Goal: Task Accomplishment & Management: Complete application form

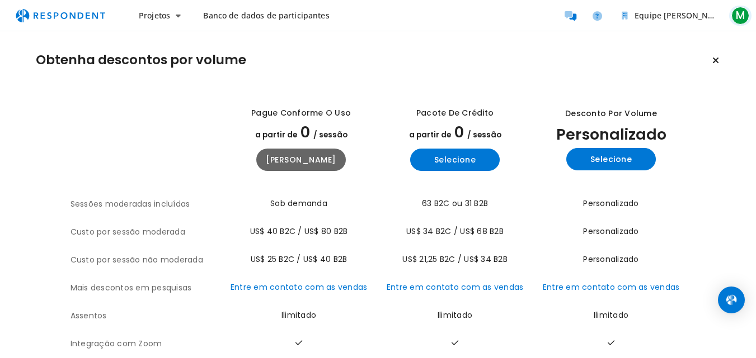
click at [744, 16] on span "M" at bounding box center [740, 16] width 18 height 18
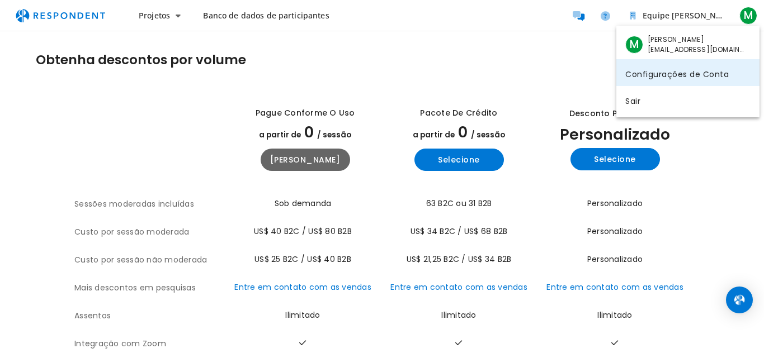
click at [714, 68] on font "Configurações de Conta" at bounding box center [676, 73] width 103 height 11
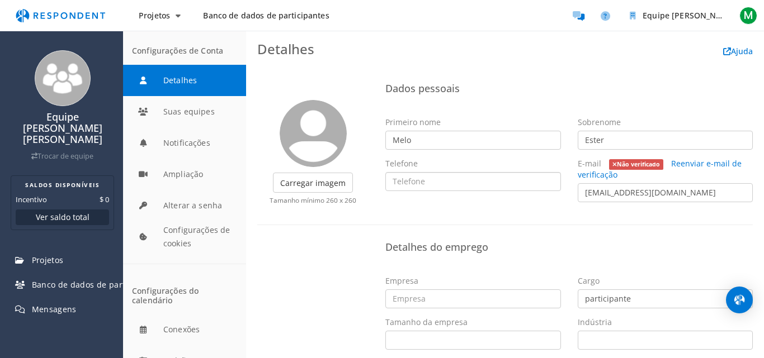
click at [489, 183] on input "text" at bounding box center [473, 181] width 176 height 19
type input "81981136065"
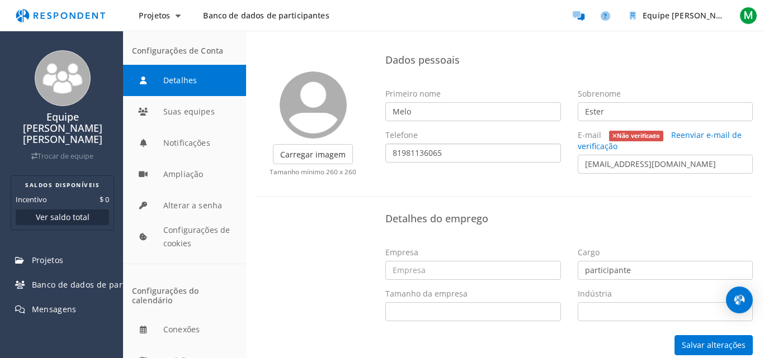
scroll to position [37, 0]
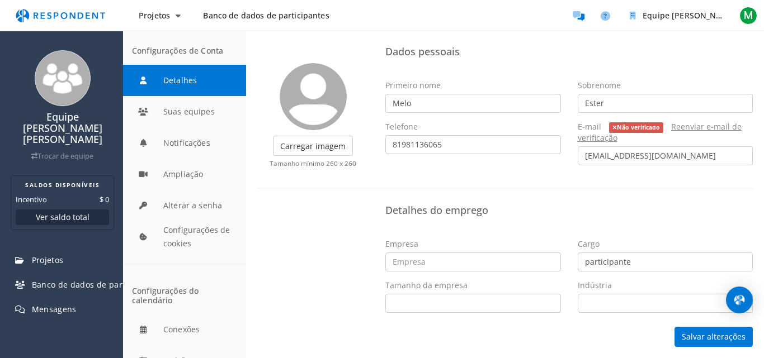
click at [695, 123] on font "Reenviar e-mail de verificação" at bounding box center [660, 132] width 164 height 22
click at [690, 329] on button "Salvar alterações" at bounding box center [713, 337] width 78 height 20
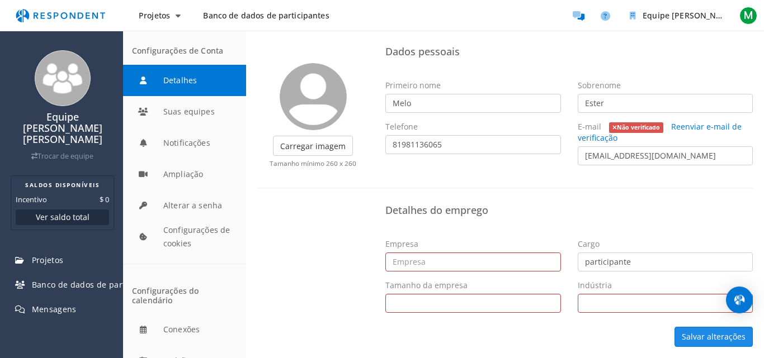
click at [689, 329] on button "Salvar alterações" at bounding box center [713, 337] width 78 height 20
click at [454, 266] on input "text" at bounding box center [473, 262] width 176 height 19
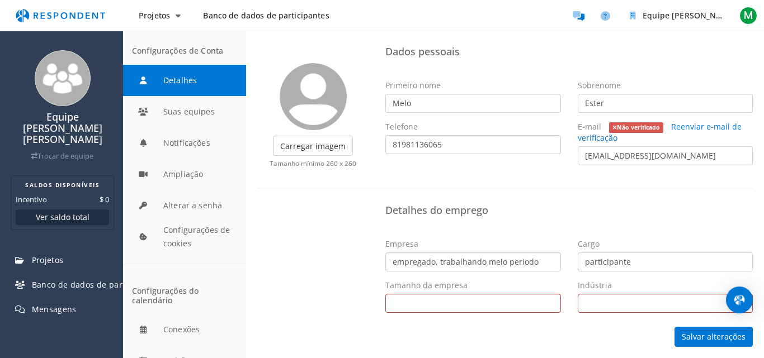
type input "empregado, trabalhando meio periodo"
click at [451, 304] on select "Trabalhadores por conta própria 1 - 10 11 - 50 51 - 200 201 - 500 501 - 1.000 1…" at bounding box center [473, 303] width 176 height 19
click at [456, 303] on select "Trabalhadores por conta própria 1 - 10 11 - 50 51 - 200 201 - 500 501 - 1.000 1…" at bounding box center [473, 303] width 176 height 19
select select "string:1001-5000"
click at [385, 294] on select "Trabalhadores por conta própria 1 - 10 11 - 50 51 - 200 201 - 500 501 - 1.000 1…" at bounding box center [473, 303] width 176 height 19
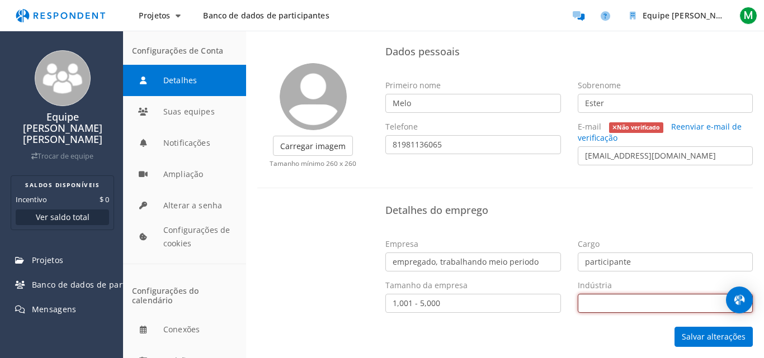
click at [596, 299] on select "Resolução Alternativa de Disputas Medicina Alternativa Animação Vestuário e Mod…" at bounding box center [666, 303] width 176 height 19
select select "string:Cosmetics"
click at [578, 294] on select "Resolução Alternativa de Disputas Medicina Alternativa Animação Vestuário e Mod…" at bounding box center [666, 303] width 176 height 19
click at [668, 309] on select "Resolução Alternativa de Disputas Medicina Alternativa Animação Vestuário e Mod…" at bounding box center [666, 303] width 176 height 19
click at [578, 294] on select "Resolução Alternativa de Disputas Medicina Alternativa Animação Vestuário e Mod…" at bounding box center [666, 303] width 176 height 19
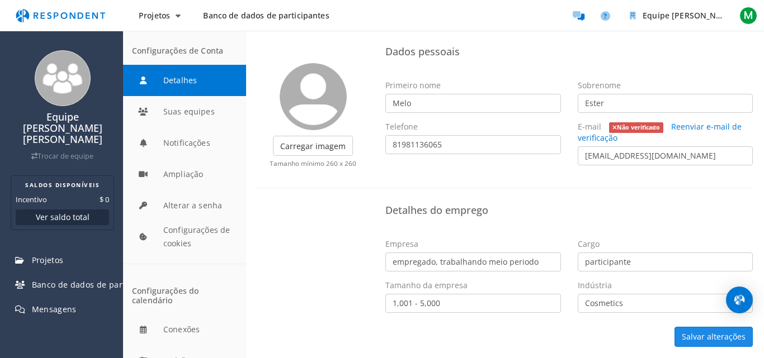
click at [697, 341] on font "Salvar alterações" at bounding box center [714, 337] width 64 height 11
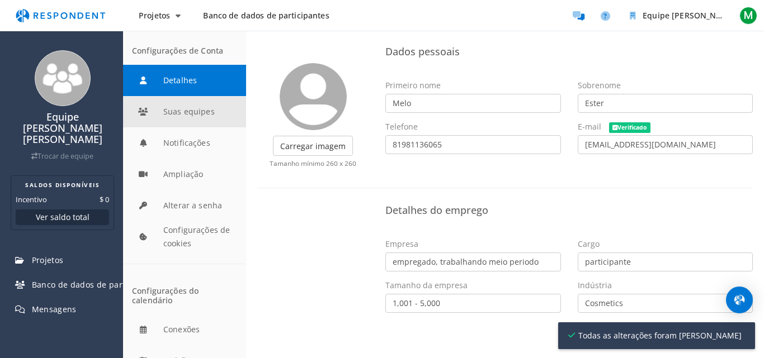
click at [182, 119] on button "Suas equipes" at bounding box center [184, 111] width 123 height 31
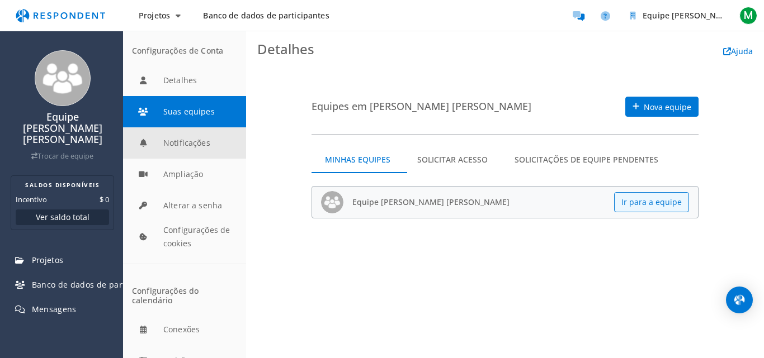
click at [194, 146] on button "Notificações" at bounding box center [184, 143] width 123 height 31
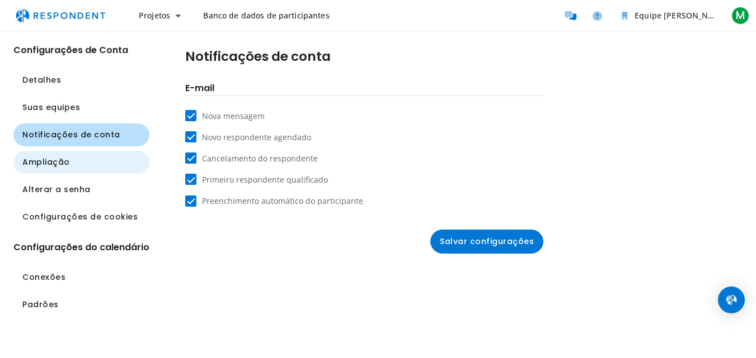
click at [71, 166] on button "Ampliação" at bounding box center [81, 162] width 136 height 23
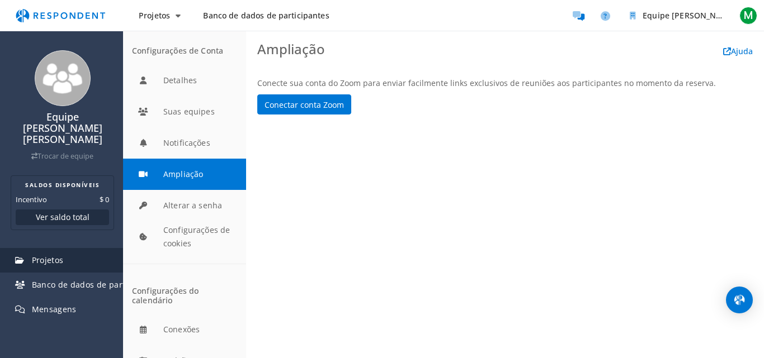
click at [68, 248] on link "Projetos" at bounding box center [62, 260] width 121 height 25
click at [70, 248] on link "Projetos" at bounding box center [62, 260] width 121 height 25
click at [82, 323] on ul "Equipe [PERSON_NAME] [PERSON_NAME] Trocar de equipe SALDOS DISPONÍVEIS Incentiv…" at bounding box center [61, 208] width 123 height 327
click at [87, 135] on div "Equipe [PERSON_NAME] [PERSON_NAME] Trocar de equipe" at bounding box center [62, 137] width 110 height 50
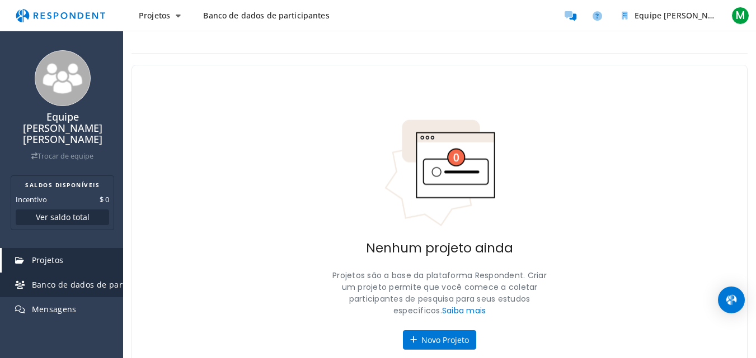
click at [76, 280] on font "Banco de dados de participantes" at bounding box center [97, 285] width 130 height 11
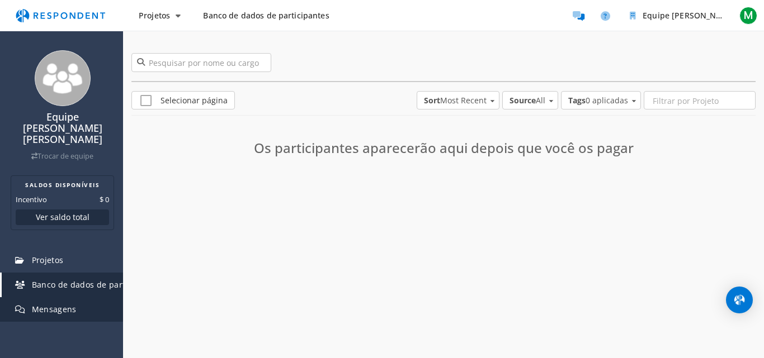
click at [78, 298] on link "Mensagens" at bounding box center [62, 310] width 121 height 25
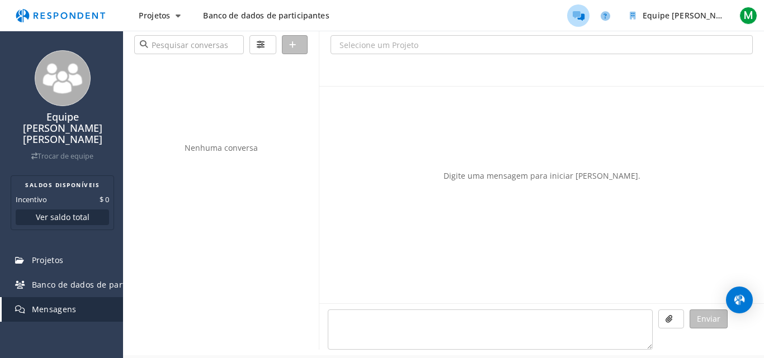
click at [77, 12] on img "Navegação principal" at bounding box center [60, 15] width 103 height 21
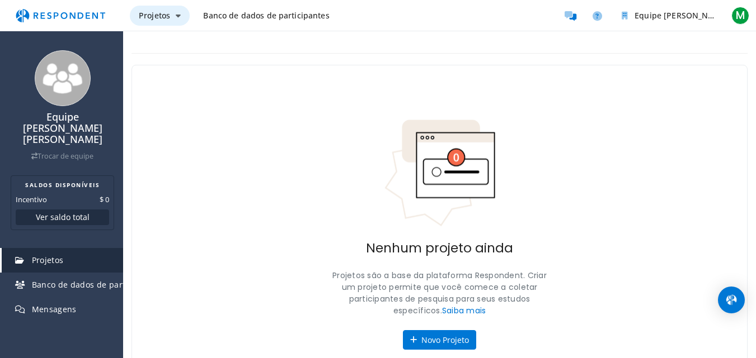
click at [182, 17] on button "Projetos" at bounding box center [160, 16] width 60 height 20
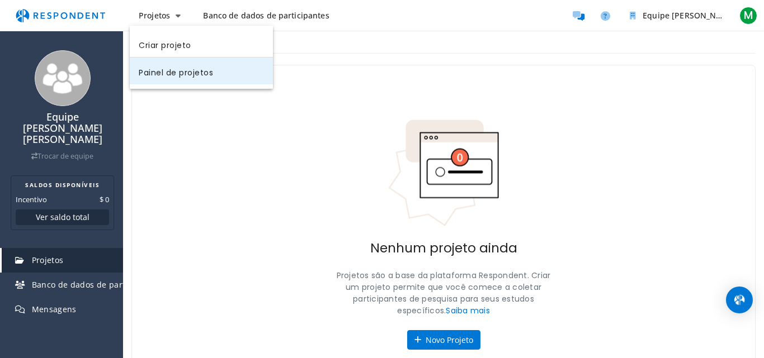
click at [193, 72] on font "Painel de projetos" at bounding box center [176, 72] width 74 height 11
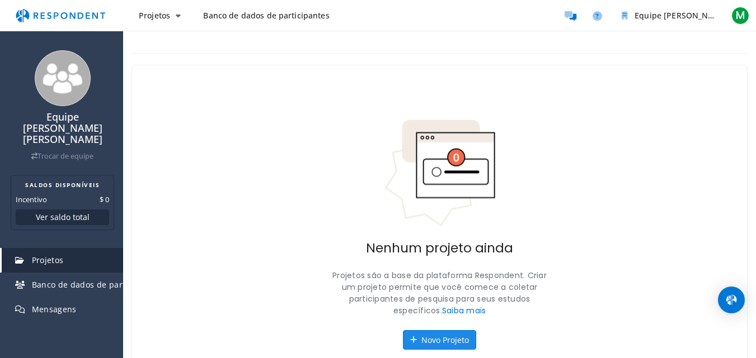
click at [430, 336] on font "Novo Projeto" at bounding box center [445, 340] width 48 height 11
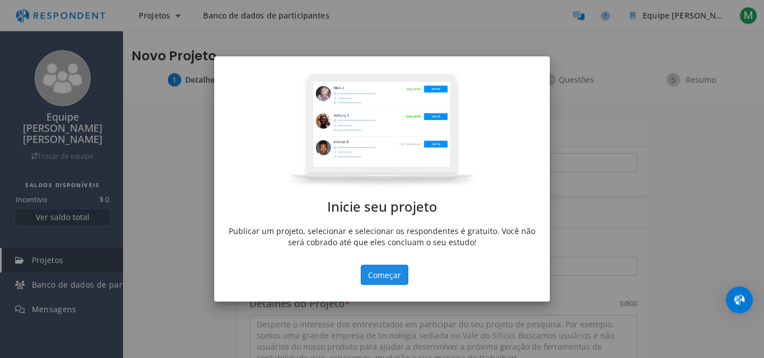
click at [386, 275] on font "Começar" at bounding box center [384, 275] width 33 height 11
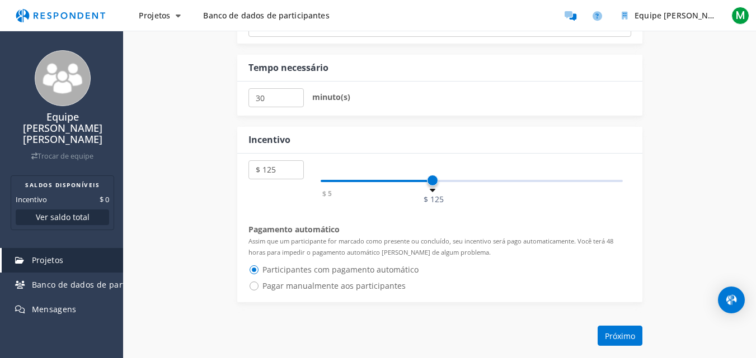
scroll to position [615, 0]
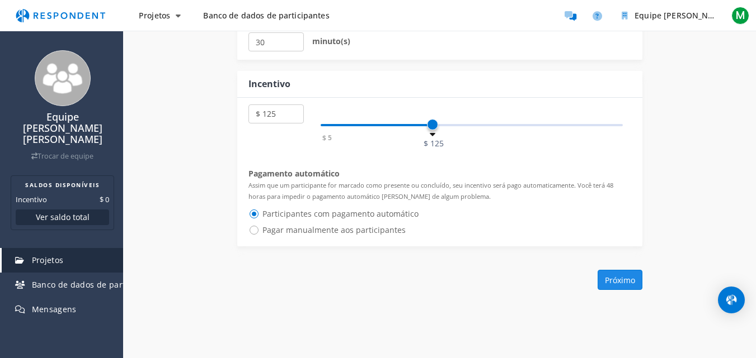
click at [621, 274] on button "Próximo" at bounding box center [619, 280] width 45 height 20
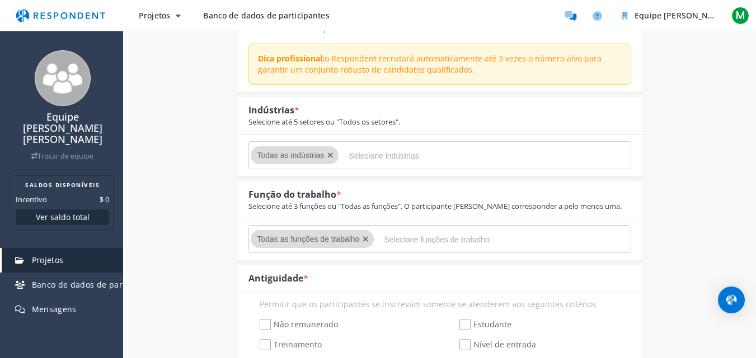
scroll to position [224, 0]
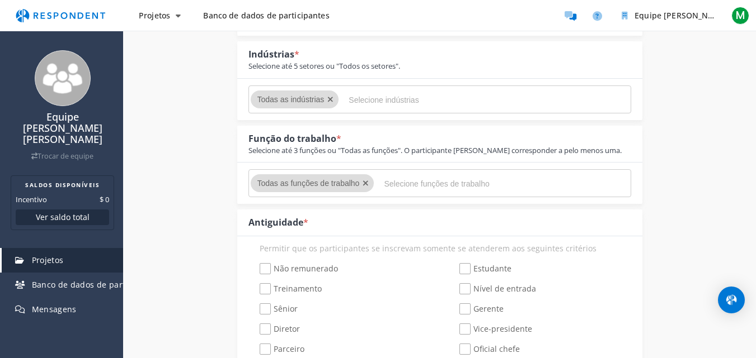
click at [413, 187] on input "Selecione funções de trabalho" at bounding box center [468, 183] width 168 height 19
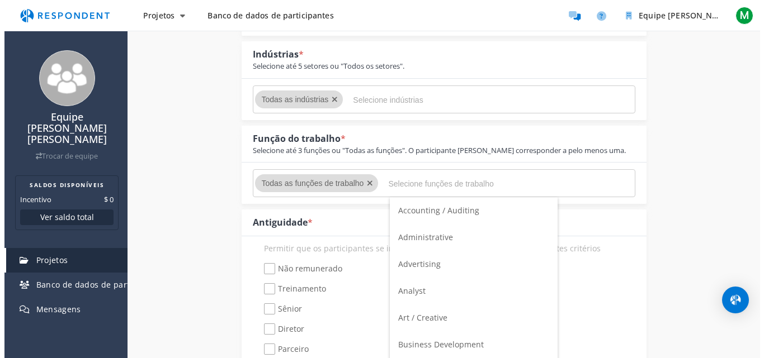
scroll to position [0, 0]
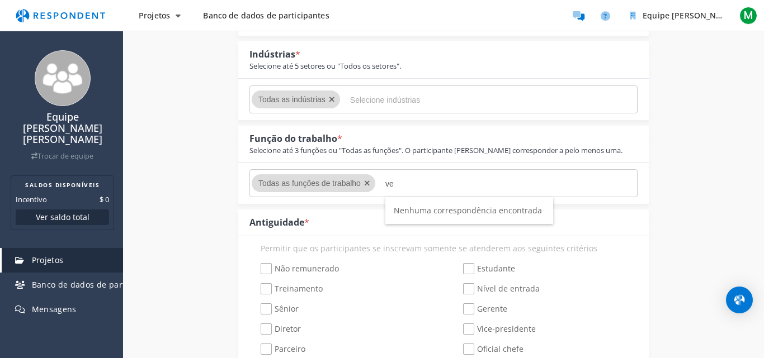
type input "v"
type input "m"
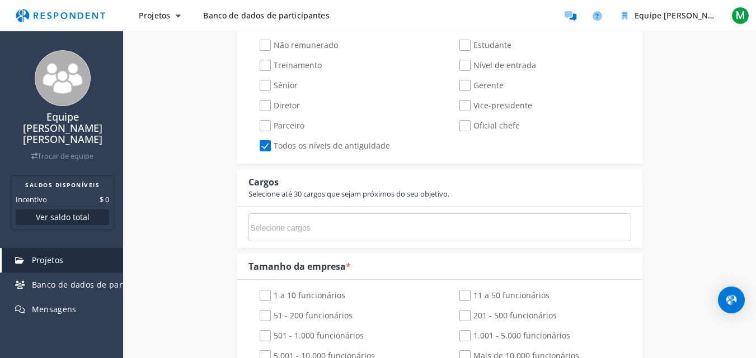
scroll to position [503, 0]
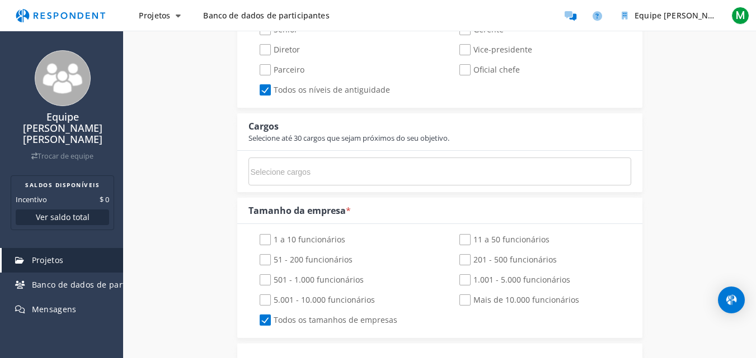
click at [282, 175] on input "Selecione cargos" at bounding box center [335, 172] width 168 height 19
type input "v"
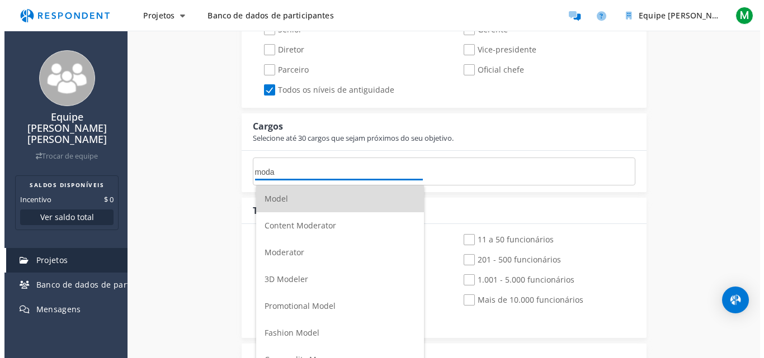
scroll to position [0, 0]
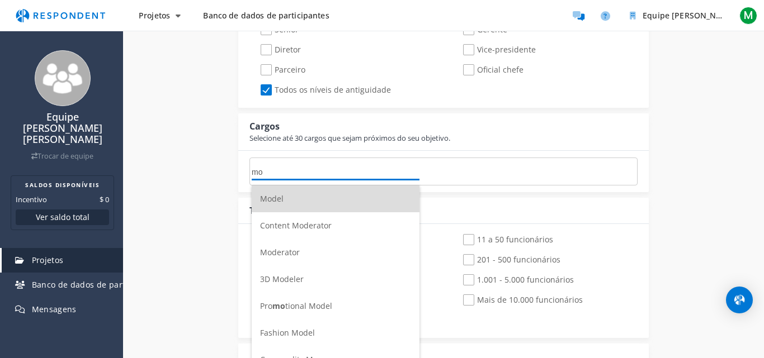
type input "m"
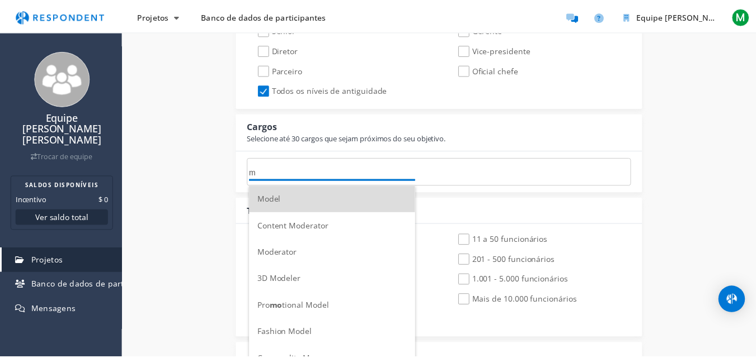
scroll to position [503, 0]
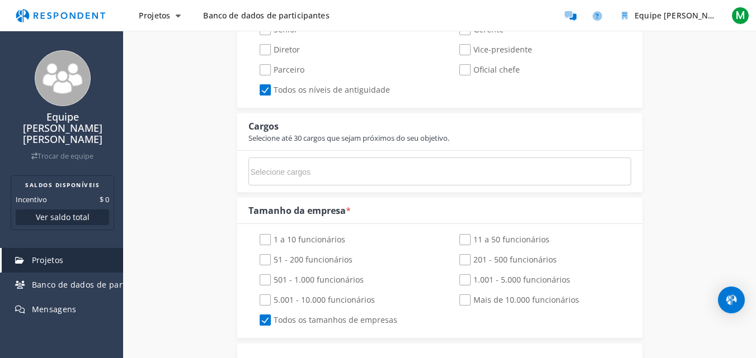
click at [282, 175] on input "Selecione cargos" at bounding box center [335, 172] width 168 height 19
type input "m"
type input "a"
click at [187, 141] on div "Nome do Projeto Interno * Isso é visível somente para sua organização. Pitch do…" at bounding box center [439, 262] width 633 height 1334
click at [276, 166] on input "Selecione cargos" at bounding box center [335, 172] width 168 height 19
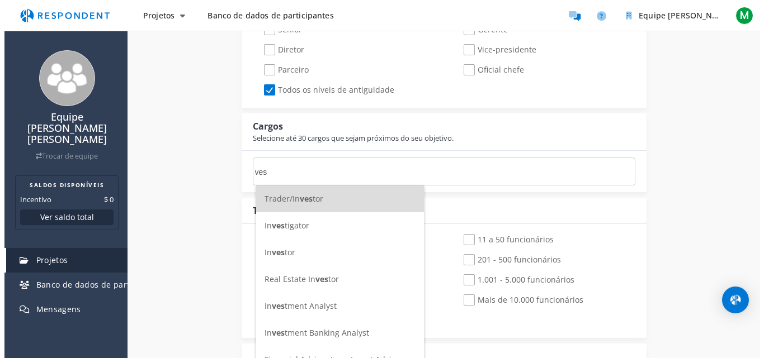
scroll to position [0, 0]
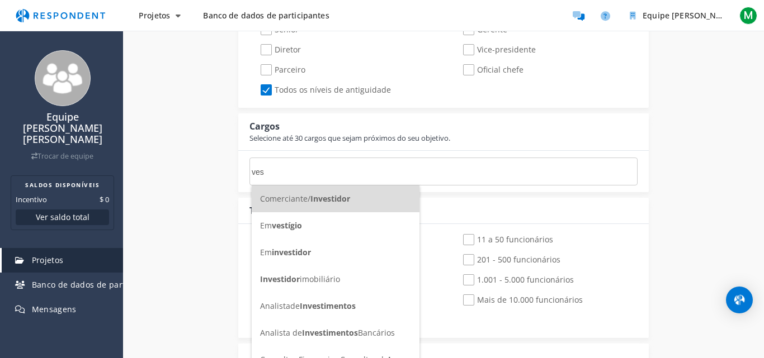
type input "ves"
click at [200, 199] on div "Nome do Projeto Interno * Isso é visível somente para sua organização. Pitch do…" at bounding box center [443, 262] width 641 height 1334
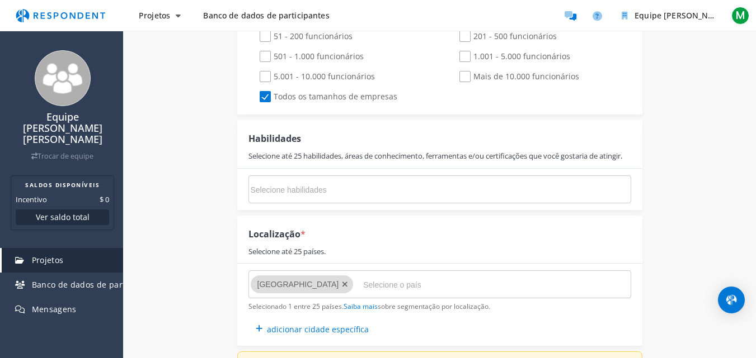
scroll to position [783, 0]
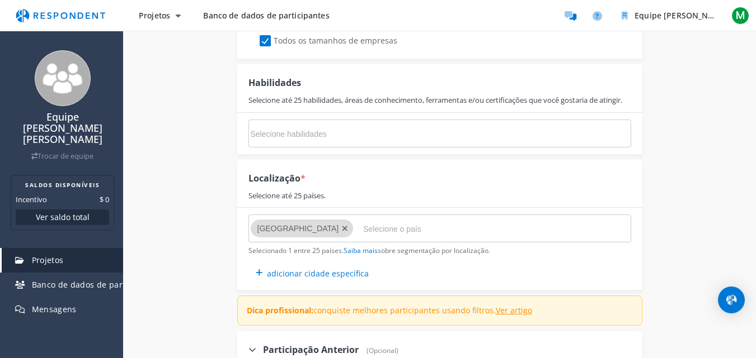
click at [341, 141] on input "Selecione habilidades" at bounding box center [335, 134] width 168 height 19
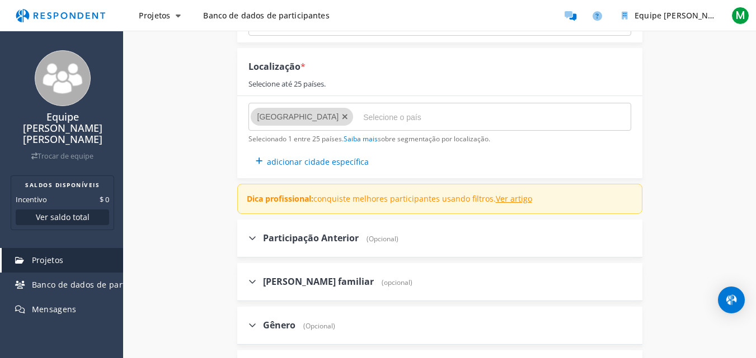
scroll to position [951, 0]
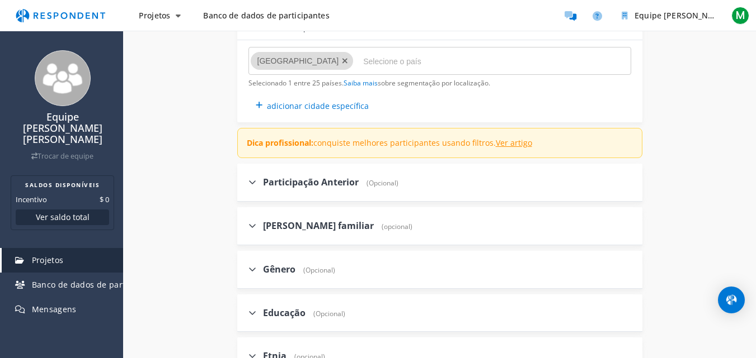
click at [248, 187] on icon at bounding box center [252, 182] width 8 height 9
click at [244, 186] on input "Participação Anterior (Opcional)" at bounding box center [240, 181] width 7 height 7
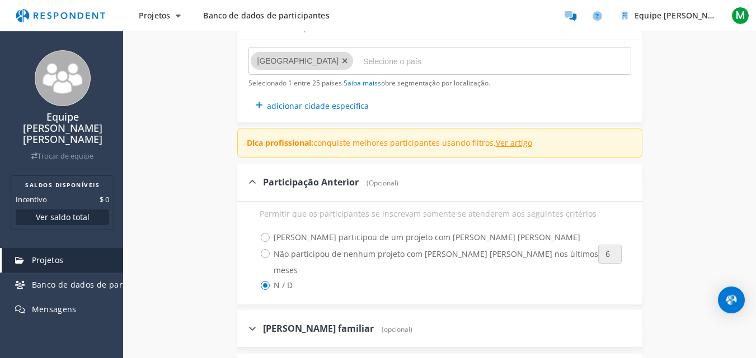
click at [254, 187] on icon at bounding box center [252, 182] width 8 height 9
click at [244, 186] on input "Participação Anterior (Opcional)" at bounding box center [240, 181] width 7 height 7
checkbox input "false"
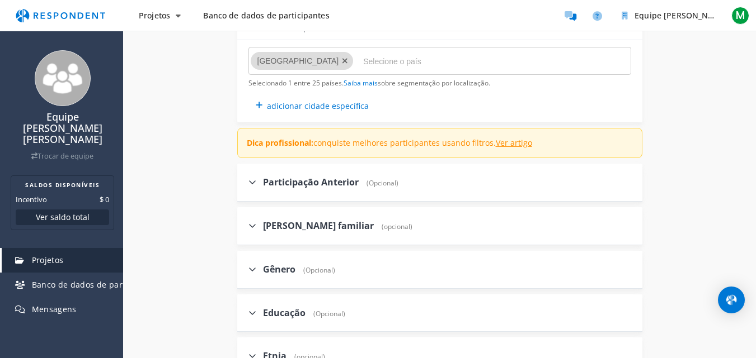
click at [252, 230] on icon at bounding box center [252, 225] width 8 height 9
click at [244, 229] on input "[PERSON_NAME] familiar (opcional)" at bounding box center [240, 225] width 7 height 7
checkbox input "true"
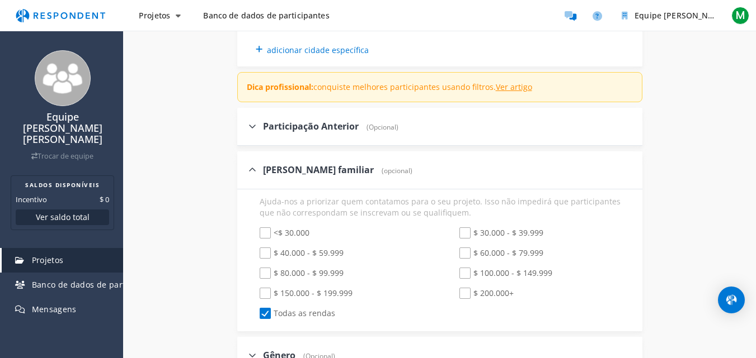
scroll to position [1063, 0]
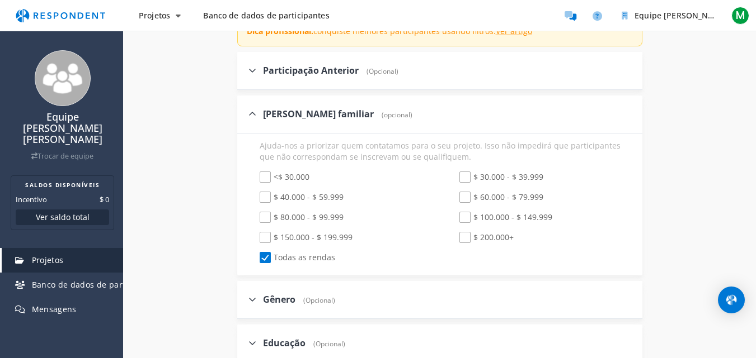
click at [265, 185] on span "<$ 30.000" at bounding box center [284, 178] width 50 height 13
click at [256, 181] on input "<$ 30.000" at bounding box center [251, 177] width 7 height 7
checkbox input "true"
checkbox input "false"
click at [252, 119] on icon at bounding box center [252, 114] width 8 height 9
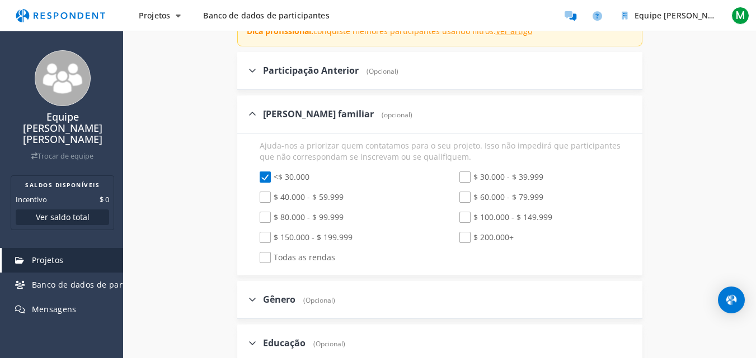
click at [244, 117] on input "[PERSON_NAME] familiar (opcional)" at bounding box center [240, 113] width 7 height 7
checkbox input "false"
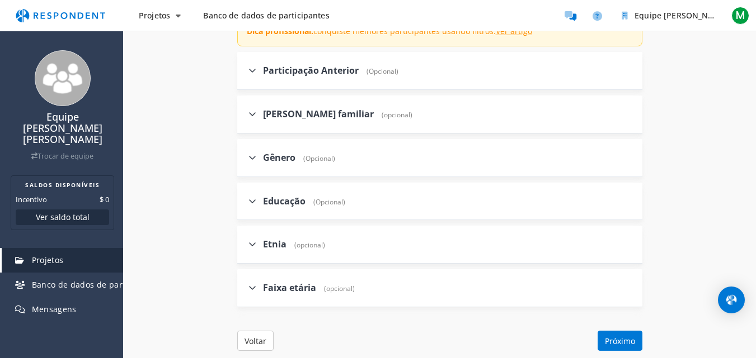
click at [253, 162] on icon at bounding box center [252, 157] width 8 height 9
click at [244, 161] on input "Gênero (Opcional)" at bounding box center [240, 157] width 7 height 7
checkbox input "true"
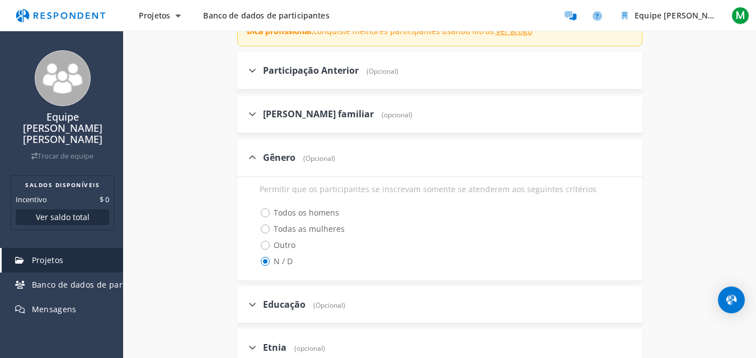
click at [263, 234] on span "Todas as mulheres" at bounding box center [301, 229] width 85 height 13
click at [256, 232] on input "Todas as mulheres" at bounding box center [251, 228] width 7 height 7
radio input "true"
click at [251, 162] on icon at bounding box center [252, 157] width 8 height 9
click at [244, 161] on input "Gênero (Opcional)" at bounding box center [240, 157] width 7 height 7
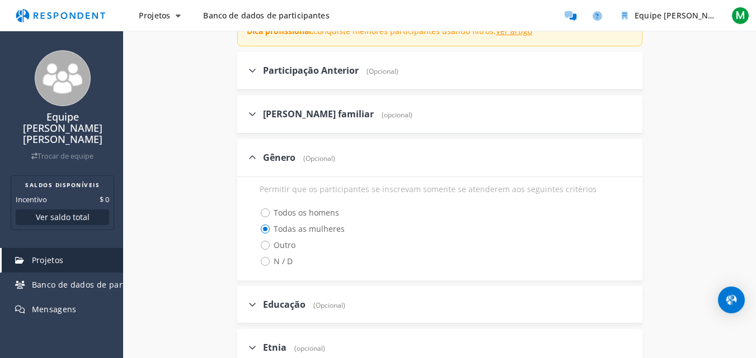
checkbox input "false"
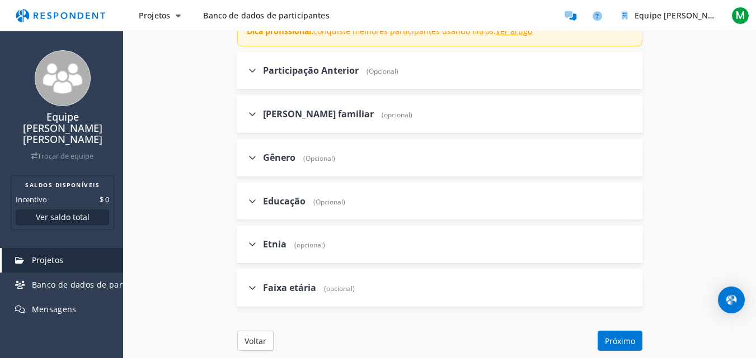
click at [253, 248] on label "Etnia (opcional)" at bounding box center [286, 244] width 77 height 13
click at [244, 248] on input "Etnia (opcional)" at bounding box center [240, 243] width 7 height 7
checkbox input "true"
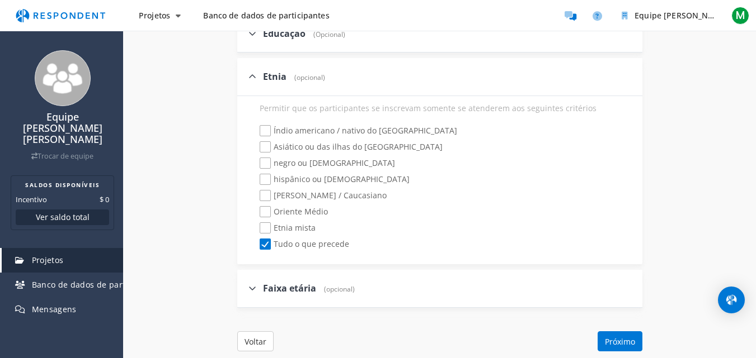
scroll to position [1286, 0]
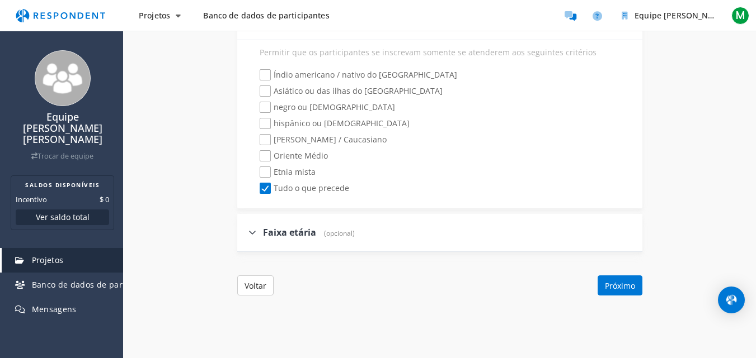
click at [263, 146] on span "[PERSON_NAME] / Caucasiano" at bounding box center [322, 140] width 127 height 13
click at [256, 144] on input "[PERSON_NAME] / Caucasiano" at bounding box center [251, 139] width 7 height 7
checkbox input "true"
checkbox input "false"
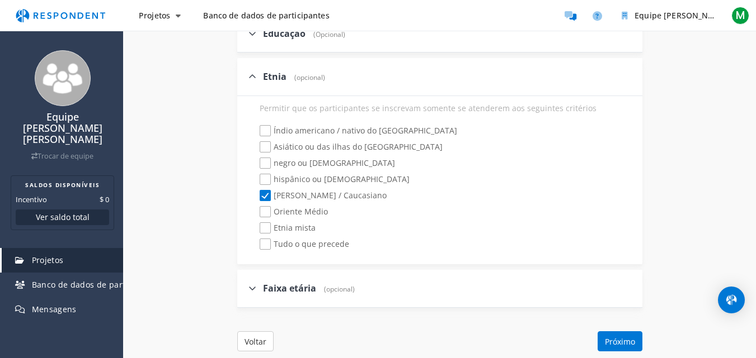
click at [253, 81] on icon at bounding box center [252, 76] width 8 height 9
click at [244, 80] on input "Etnia (opcional)" at bounding box center [240, 76] width 7 height 7
checkbox input "false"
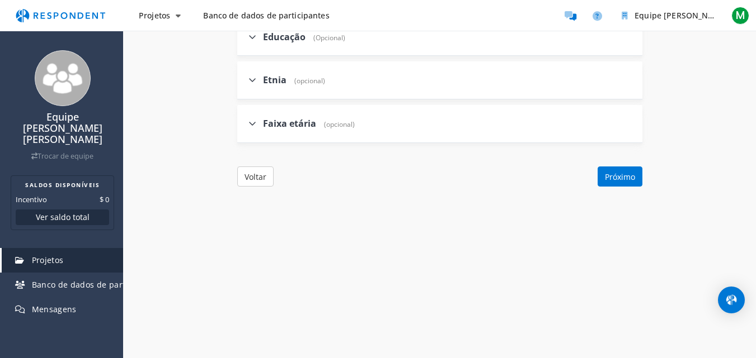
click at [252, 128] on icon at bounding box center [252, 123] width 8 height 9
click at [244, 127] on input "Faixa etária (opcional)" at bounding box center [240, 123] width 7 height 7
checkbox input "true"
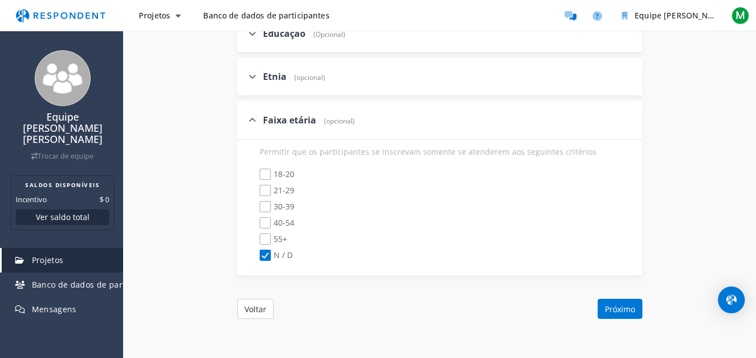
click at [270, 199] on span "21-29" at bounding box center [276, 191] width 35 height 13
click at [256, 195] on input "21-29" at bounding box center [251, 190] width 7 height 7
checkbox input "true"
checkbox input "false"
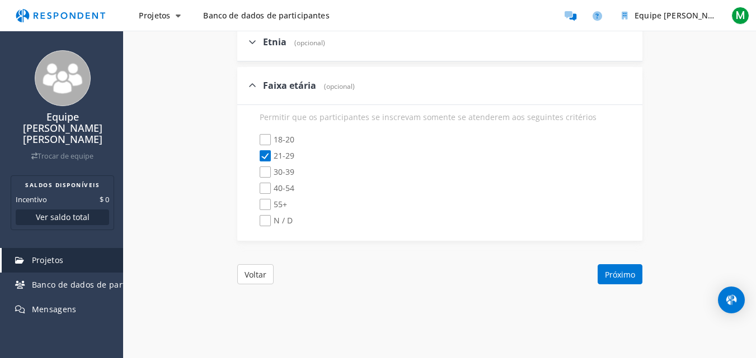
scroll to position [1280, 0]
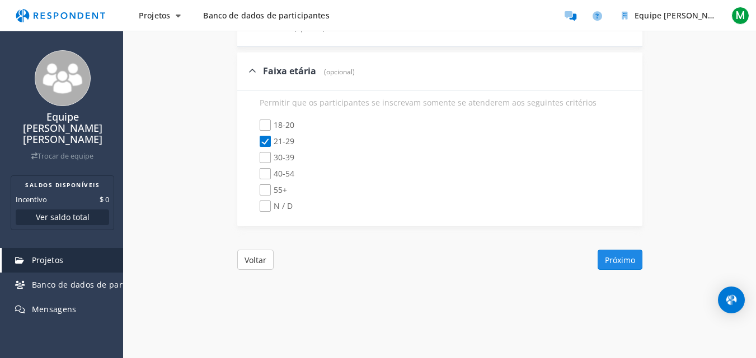
click at [619, 266] on font "Próximo" at bounding box center [620, 260] width 30 height 11
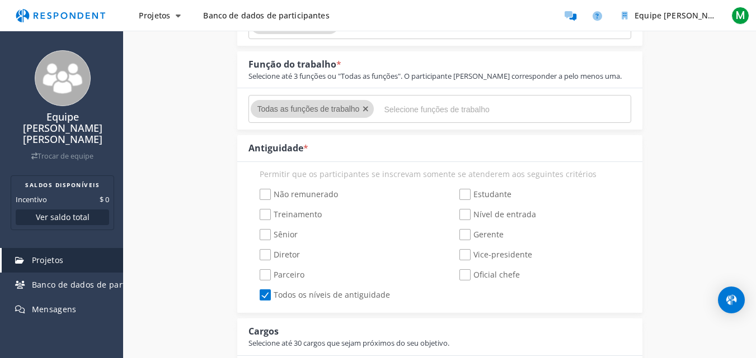
scroll to position [304, 0]
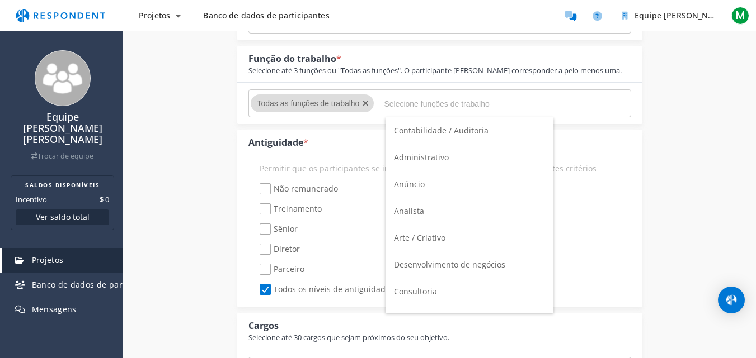
click at [475, 103] on input "Selecione funções de trabalho" at bounding box center [468, 104] width 168 height 19
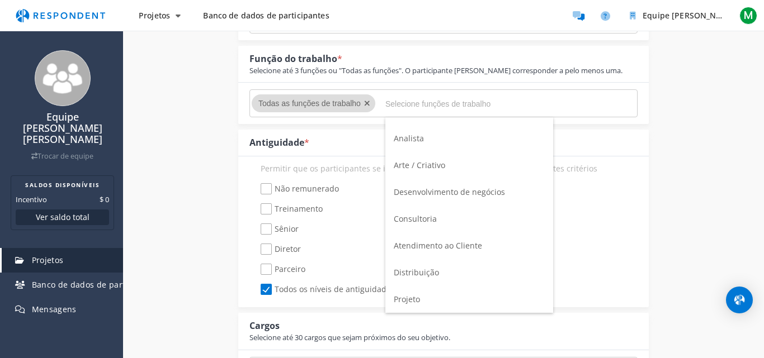
scroll to position [75, 0]
click at [462, 159] on li "Arte / Criativo" at bounding box center [469, 162] width 168 height 27
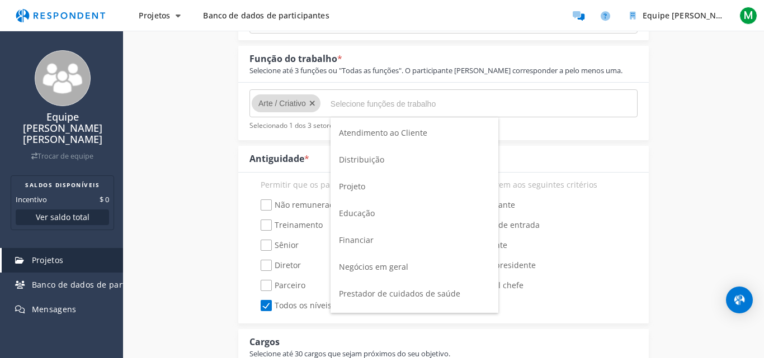
scroll to position [215, 0]
click at [365, 181] on font "Educação" at bounding box center [357, 184] width 36 height 11
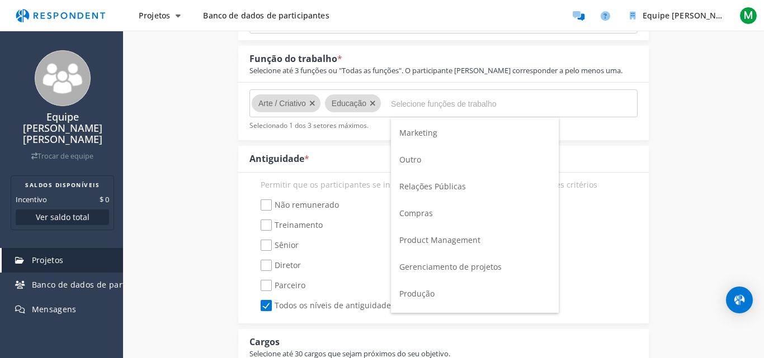
scroll to position [514, 0]
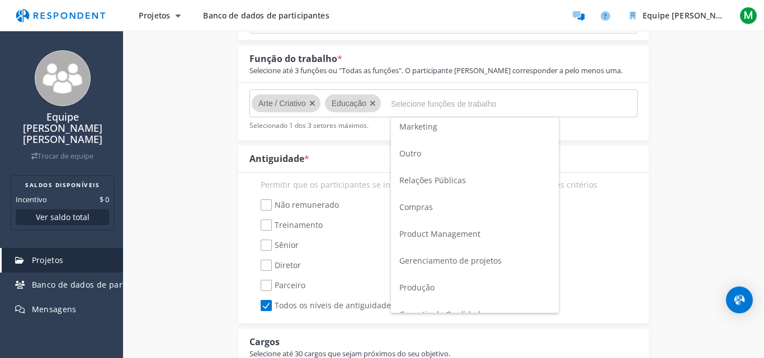
click at [439, 123] on li "Marketing" at bounding box center [475, 127] width 168 height 27
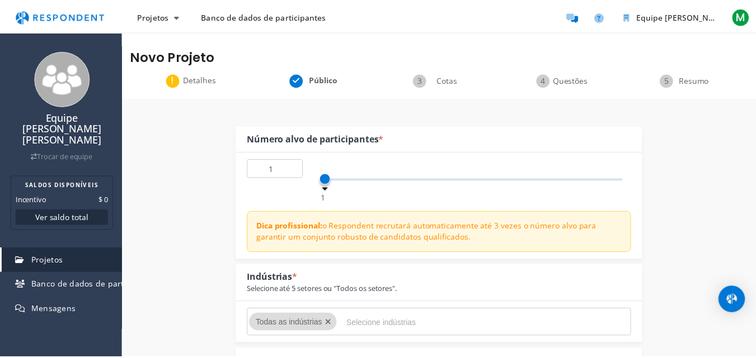
scroll to position [304, 0]
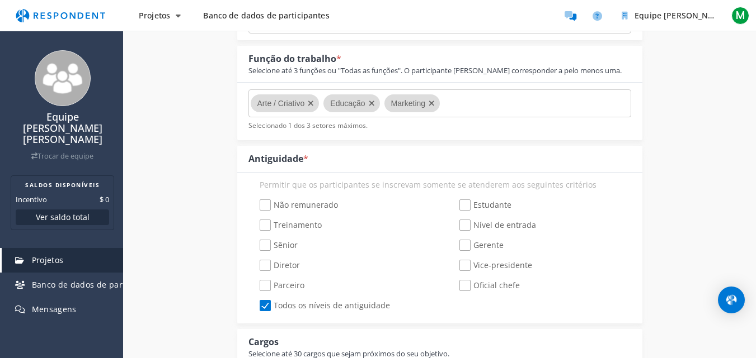
click at [463, 198] on div "Não remunerado Estudante Treinamento Nível de entrada Sênior Gerente Diretor Vi…" at bounding box center [439, 256] width 399 height 121
click at [466, 208] on span "Estudante" at bounding box center [485, 206] width 52 height 13
click at [455, 208] on input "Estudante" at bounding box center [451, 205] width 7 height 7
checkbox input "true"
checkbox input "false"
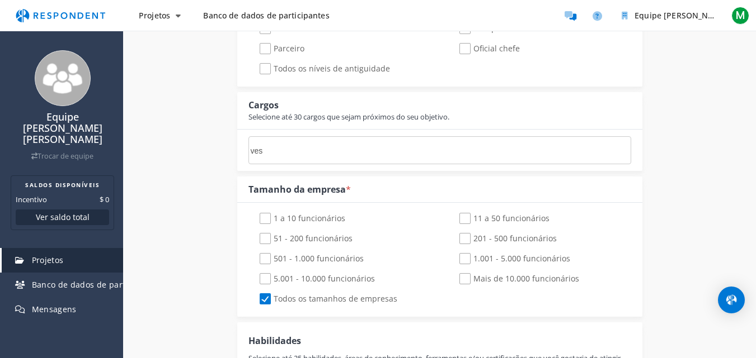
scroll to position [569, 0]
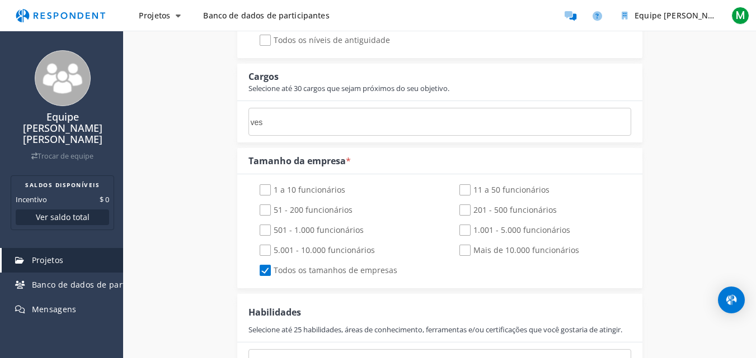
click at [454, 121] on md-chips-wrap "ves" at bounding box center [439, 122] width 383 height 28
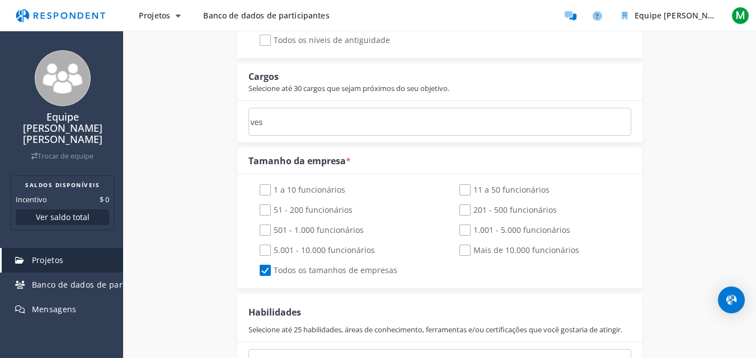
click at [273, 124] on input "ves" at bounding box center [335, 122] width 168 height 19
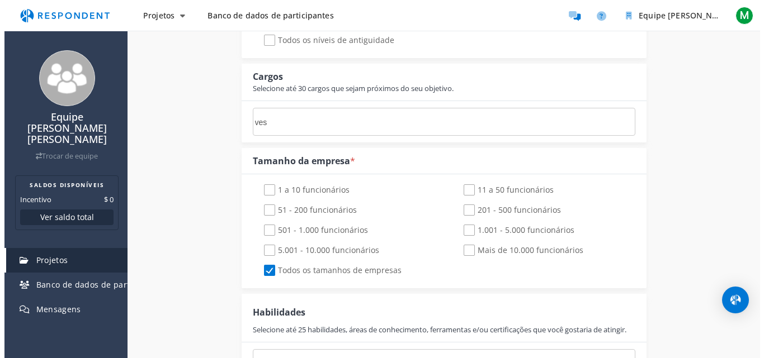
scroll to position [0, 0]
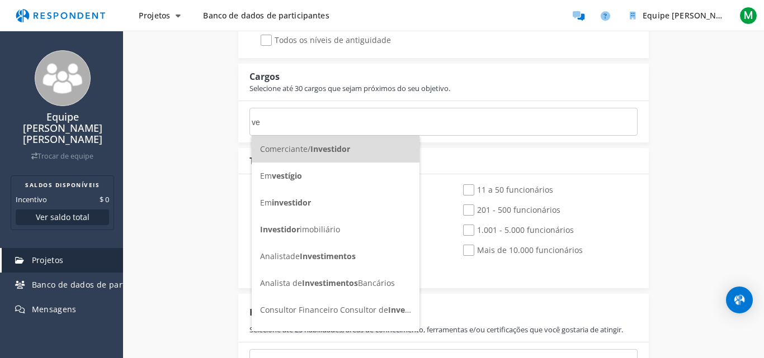
type input "v"
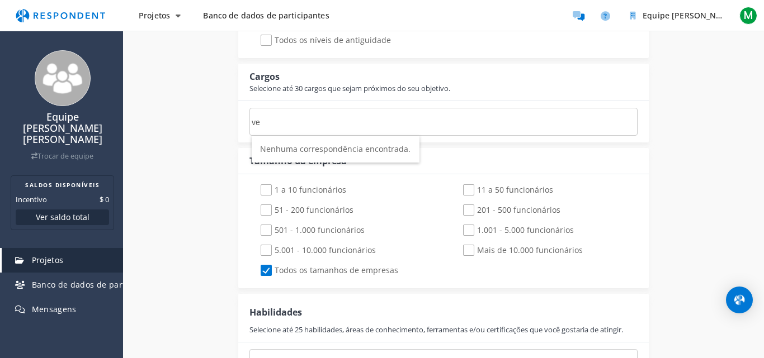
type input "v"
type input "a"
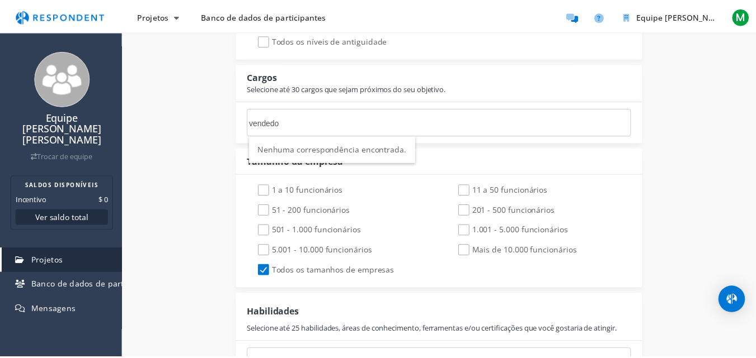
scroll to position [569, 0]
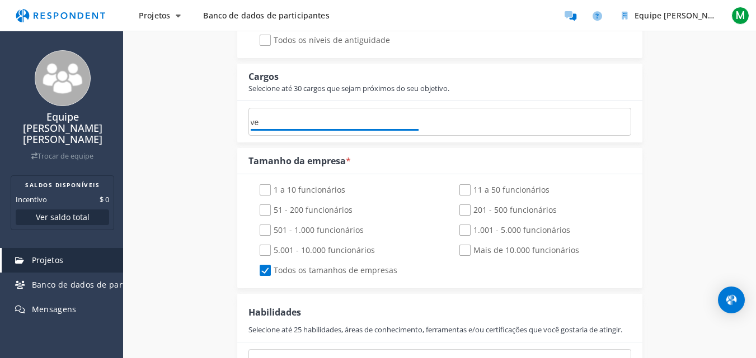
type input "v"
type input "t"
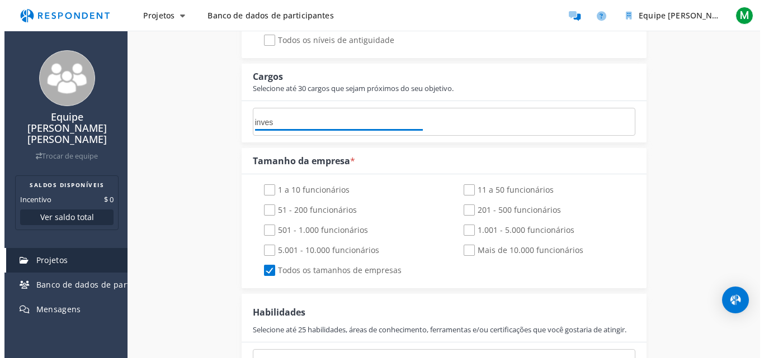
scroll to position [0, 0]
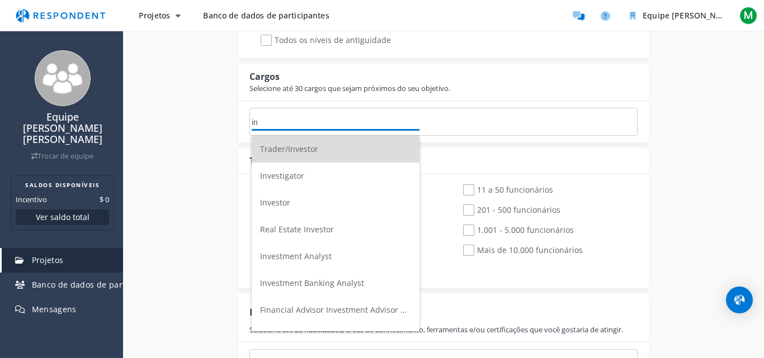
type input "i"
type input "consu"
click at [320, 288] on font "Consultor de Marketing" at bounding box center [304, 283] width 88 height 11
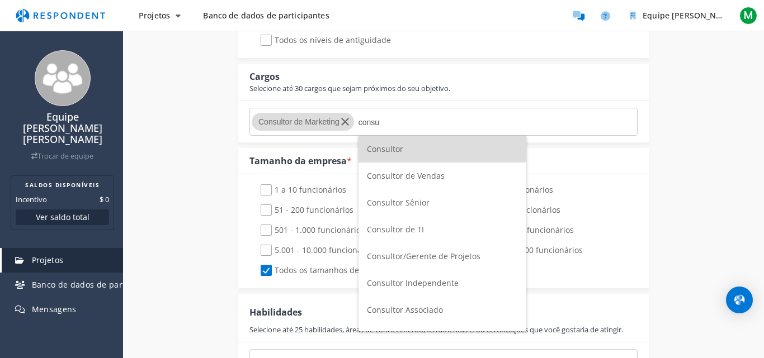
type input "consu"
click at [405, 171] on font "Consultor de Vendas" at bounding box center [406, 176] width 78 height 11
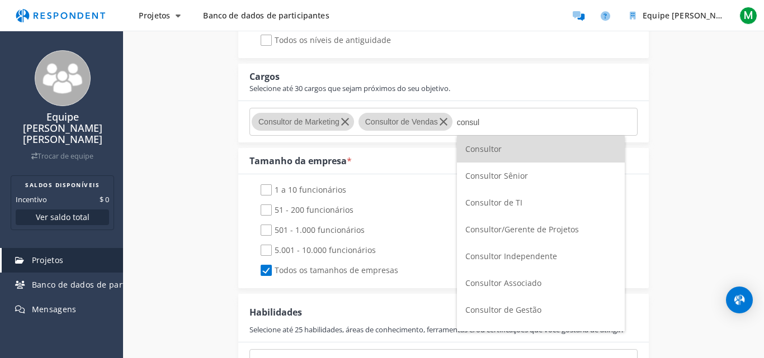
scroll to position [19, 0]
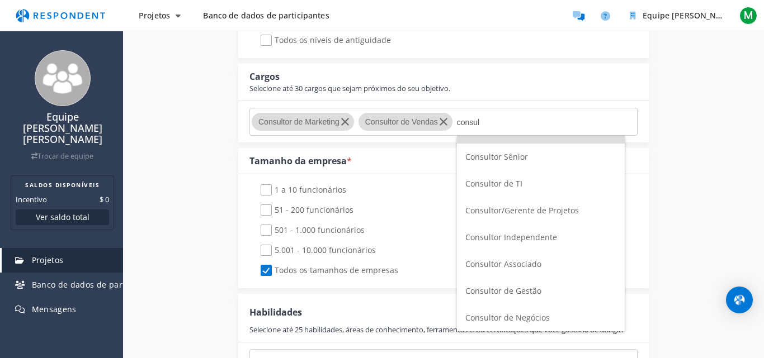
type input "consul"
click at [558, 309] on li "Consultor de Negócios" at bounding box center [541, 318] width 168 height 27
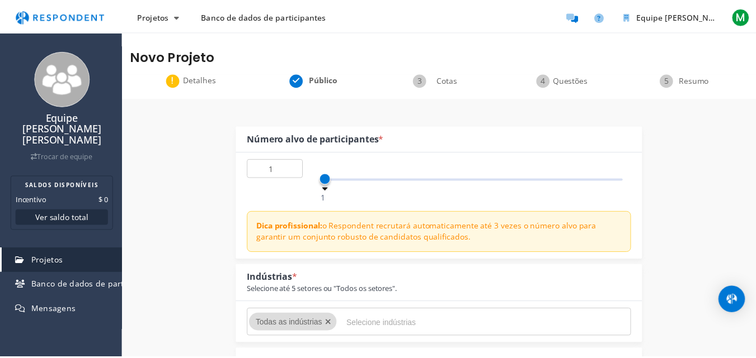
scroll to position [569, 0]
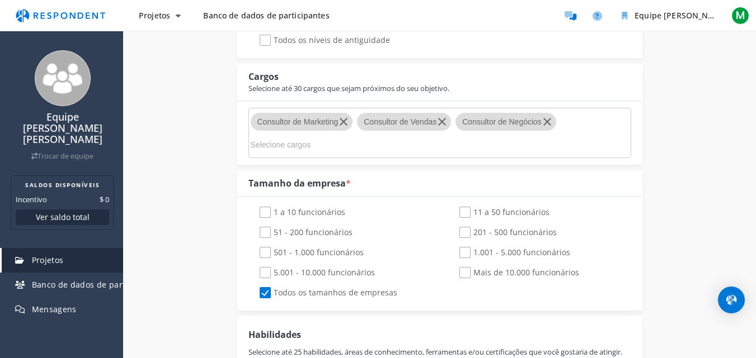
click at [265, 215] on span "1 a 10 funcionários" at bounding box center [302, 213] width 86 height 13
click at [256, 215] on input "1 a 10 funcionários" at bounding box center [251, 212] width 7 height 7
checkbox input "true"
checkbox input "false"
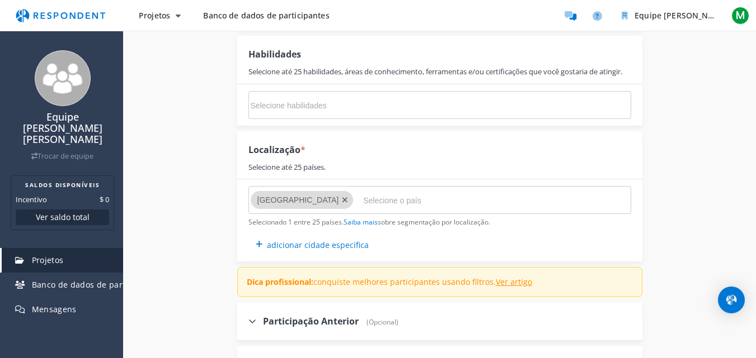
scroll to position [859, 0]
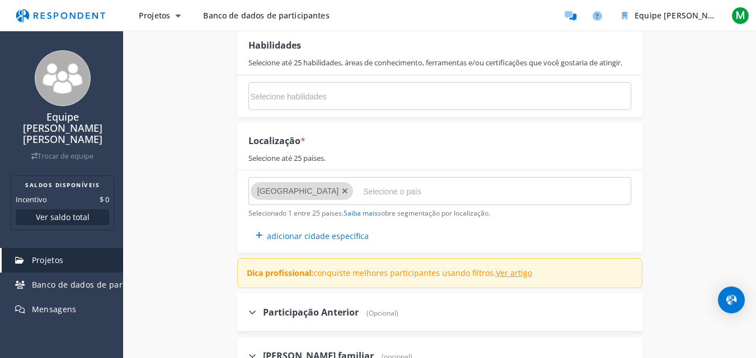
click at [390, 106] on input "Selecione habilidades" at bounding box center [335, 96] width 168 height 19
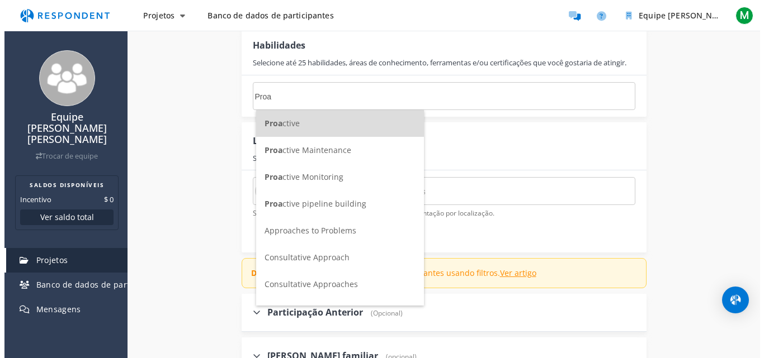
scroll to position [0, 0]
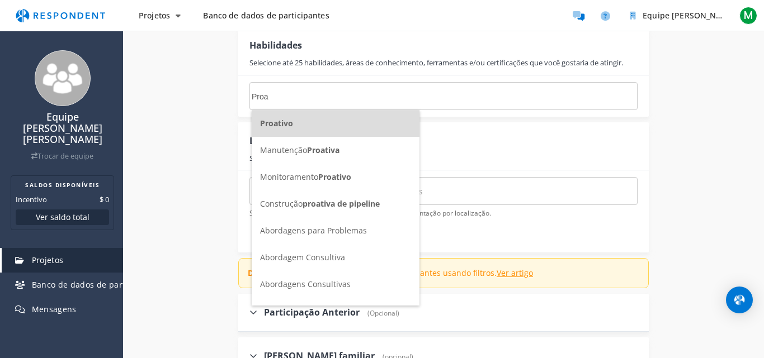
type input "Proa"
click at [372, 120] on li "Proativo ​" at bounding box center [336, 123] width 168 height 27
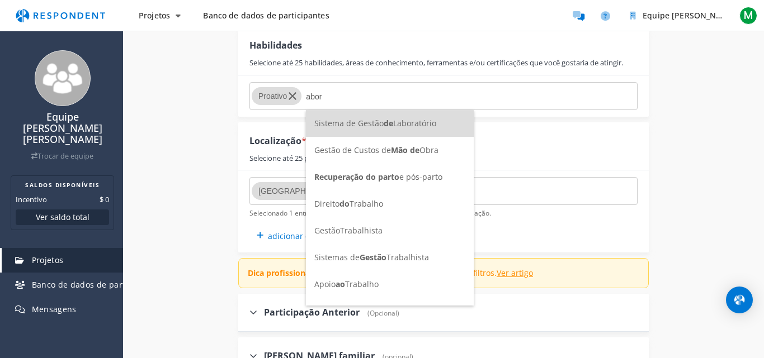
type input "abor"
click at [358, 282] on font "Trabalho" at bounding box center [362, 284] width 34 height 11
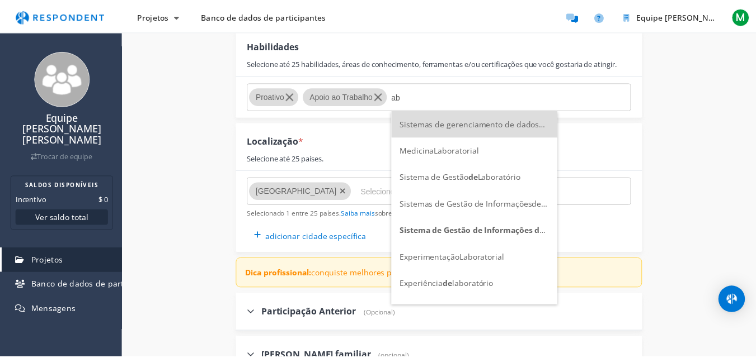
scroll to position [859, 0]
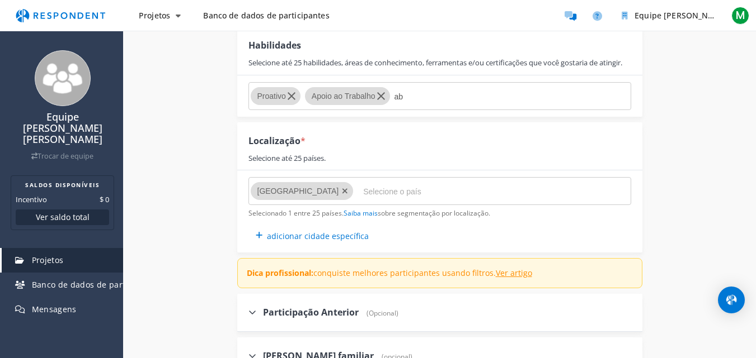
type input "a"
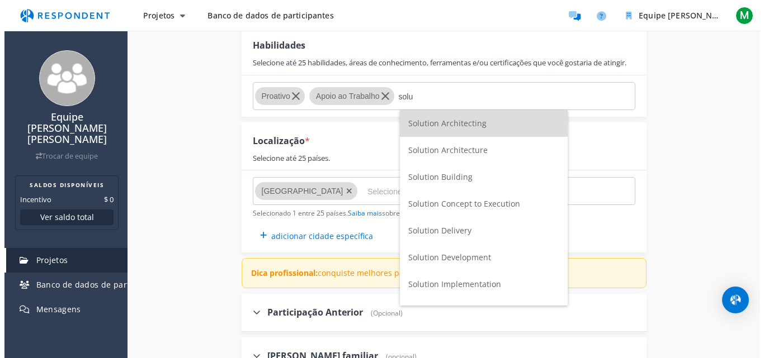
scroll to position [0, 0]
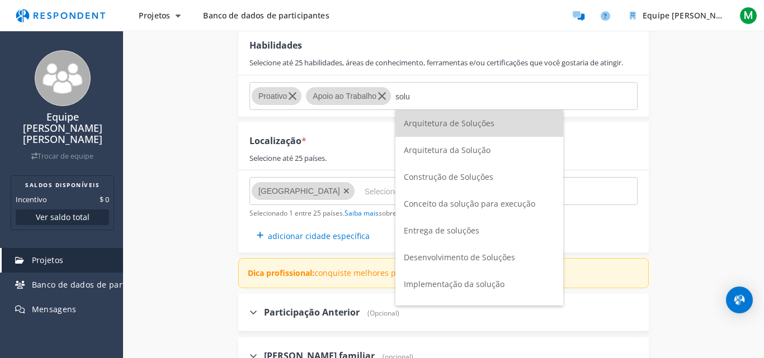
type input "solu"
click at [448, 229] on font "Entrega de soluções" at bounding box center [441, 230] width 75 height 11
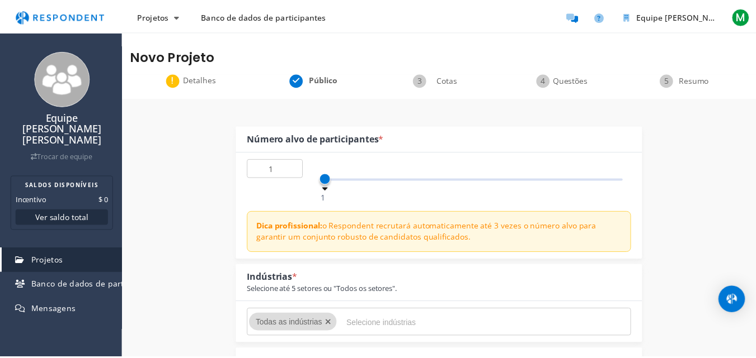
scroll to position [859, 0]
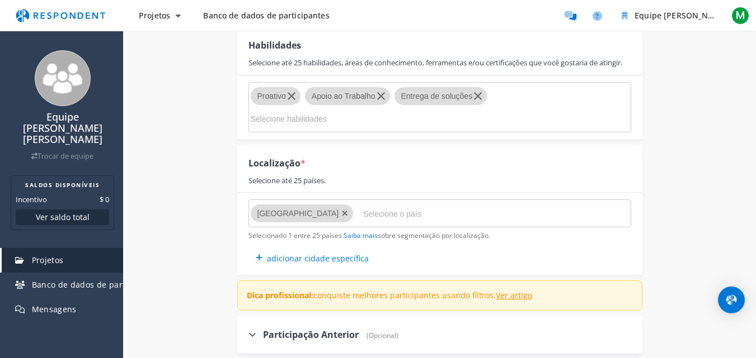
click at [436, 219] on input "Selecione o país" at bounding box center [447, 214] width 168 height 19
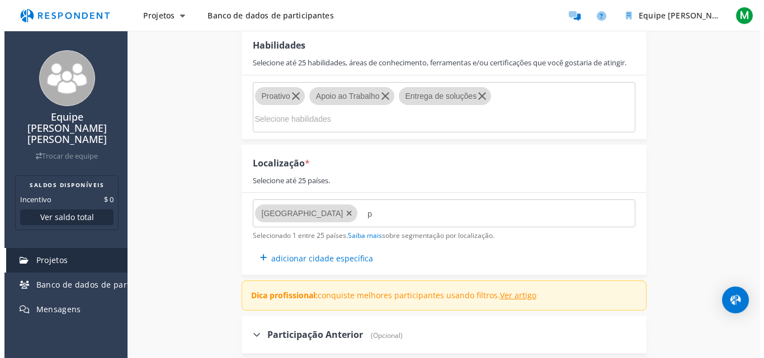
scroll to position [0, 0]
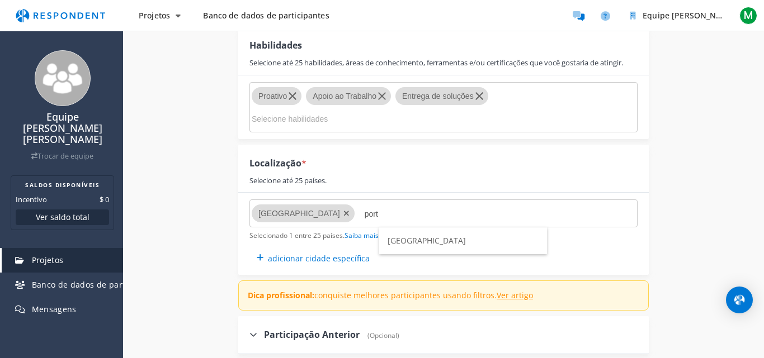
type input "port"
click at [439, 237] on li "[GEOGRAPHIC_DATA]" at bounding box center [463, 241] width 168 height 27
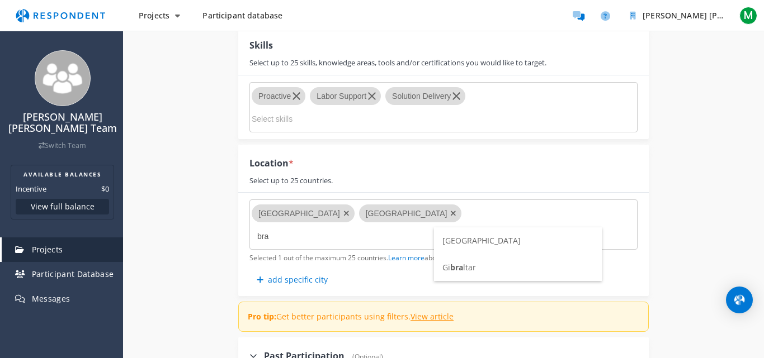
type input "bra"
click at [457, 243] on span "[GEOGRAPHIC_DATA]" at bounding box center [481, 240] width 78 height 11
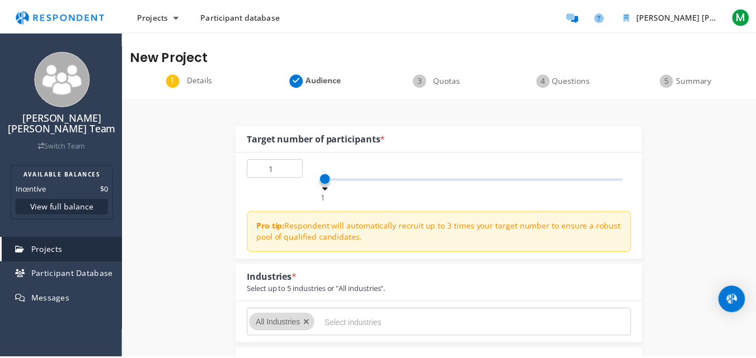
scroll to position [859, 0]
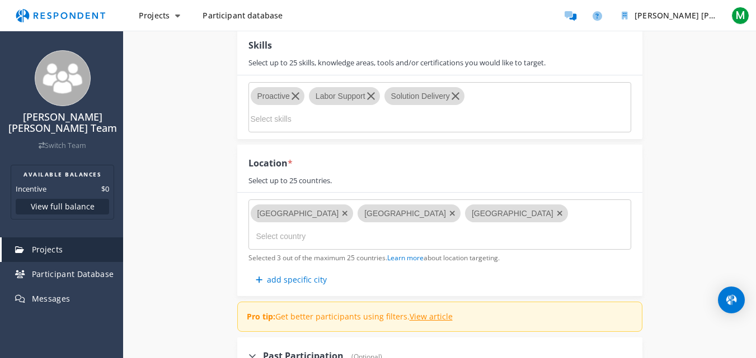
click at [475, 282] on header "add specific city" at bounding box center [439, 280] width 383 height 19
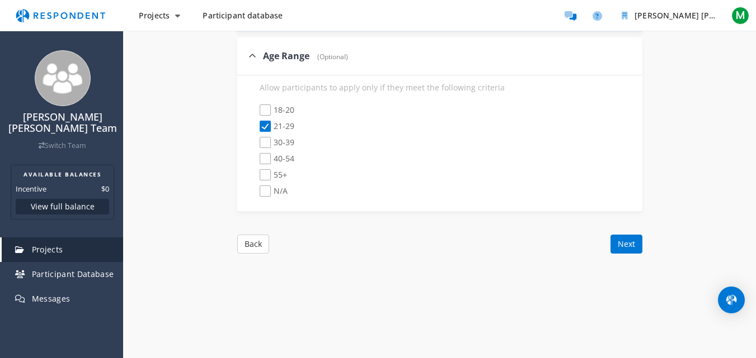
scroll to position [1383, 0]
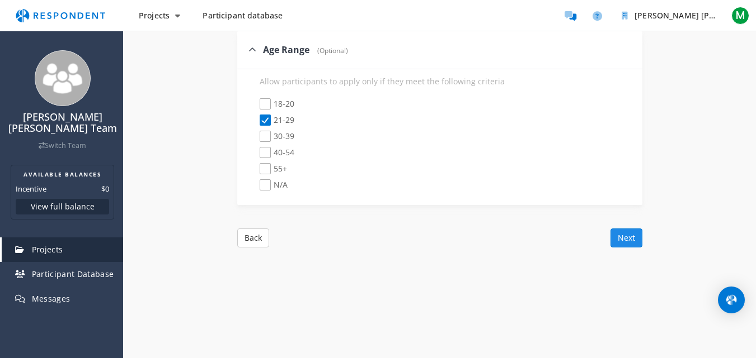
click at [631, 239] on button "Next" at bounding box center [626, 238] width 32 height 19
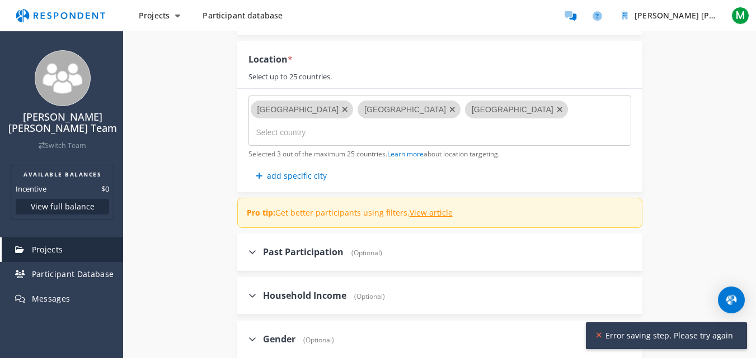
scroll to position [951, 0]
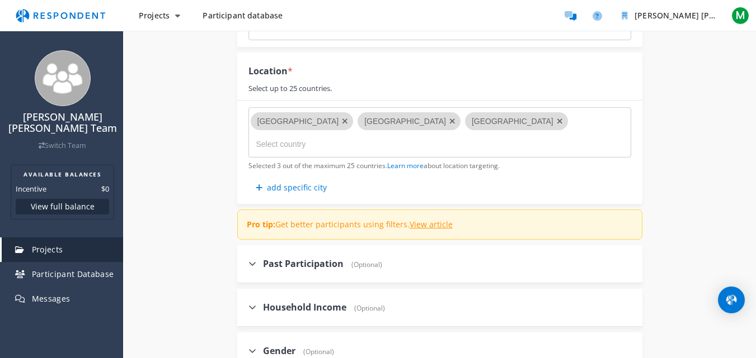
drag, startPoint x: 465, startPoint y: 224, endPoint x: 247, endPoint y: 221, distance: 217.6
click at [247, 221] on span "Pro tip: Get better participants using filters. View article" at bounding box center [439, 225] width 399 height 25
click at [460, 225] on span "Pro tip: Get better participants using filters. View article" at bounding box center [439, 225] width 399 height 25
drag, startPoint x: 456, startPoint y: 225, endPoint x: 247, endPoint y: 221, distance: 209.2
click at [247, 221] on span "Pro tip: Get better participants using filters. View article" at bounding box center [439, 225] width 399 height 25
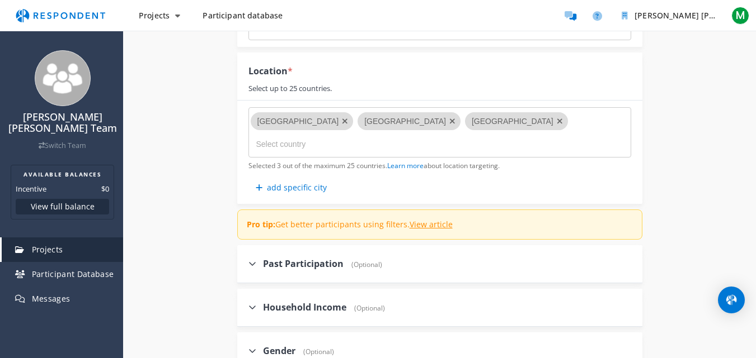
copy p "Pro tip: Get better participants using filters. View article"
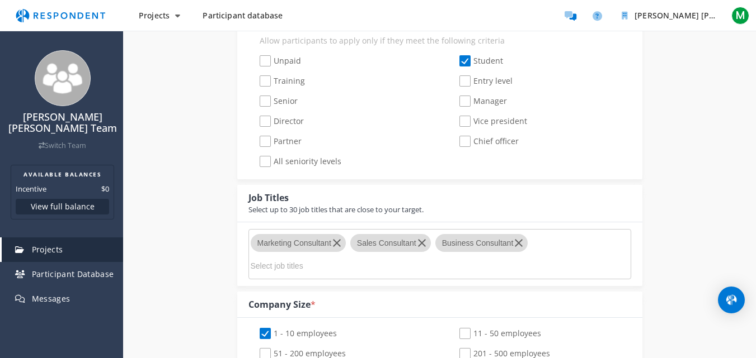
scroll to position [392, 0]
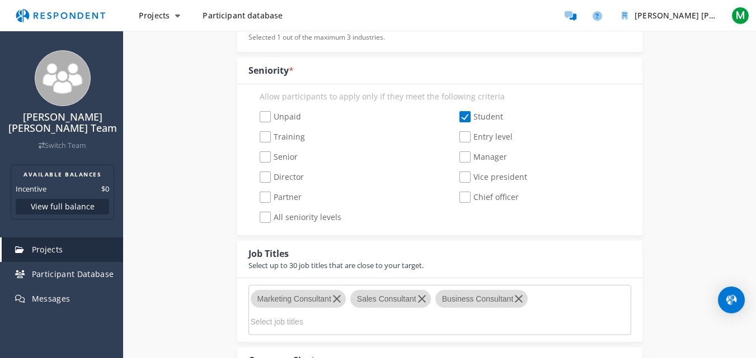
click at [257, 177] on label "Director" at bounding box center [275, 178] width 55 height 13
click at [256, 177] on input "Director" at bounding box center [251, 177] width 7 height 7
checkbox input "true"
click at [263, 133] on span "Training" at bounding box center [281, 137] width 45 height 13
click at [256, 134] on input "Training" at bounding box center [251, 137] width 7 height 7
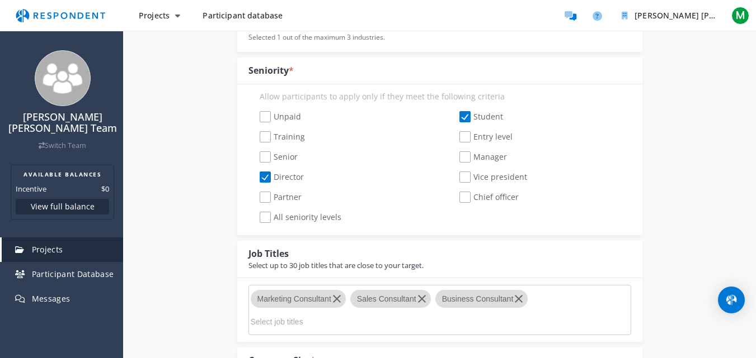
checkbox input "true"
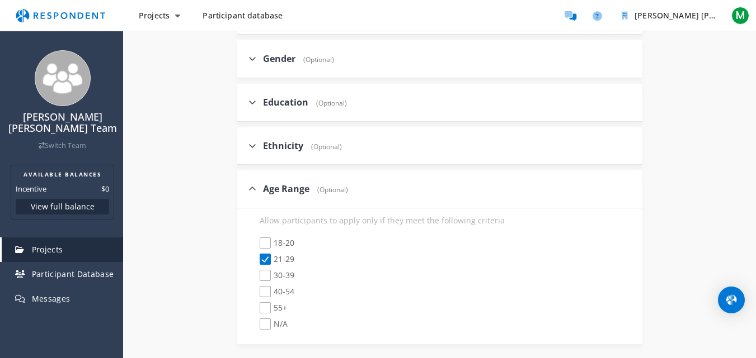
scroll to position [1444, 0]
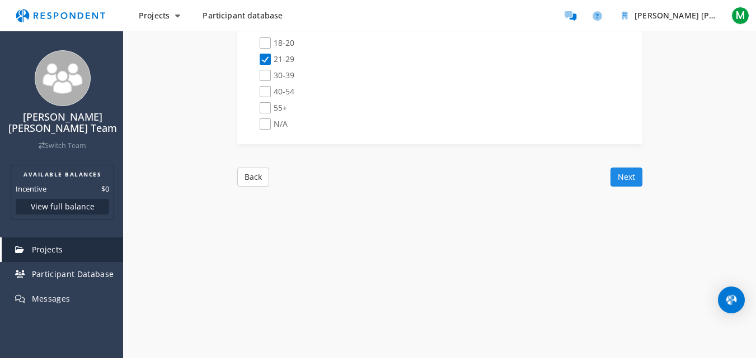
click at [619, 183] on button "Next" at bounding box center [626, 177] width 32 height 19
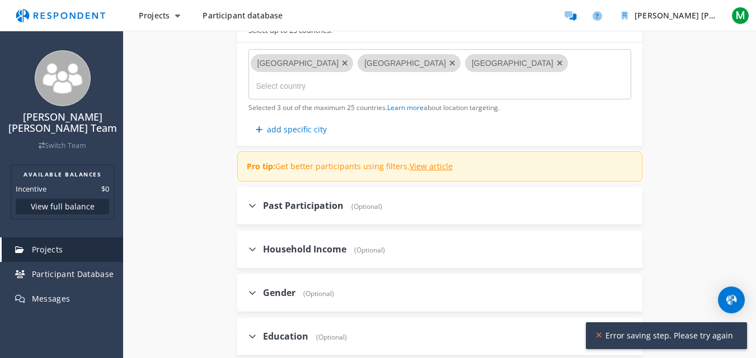
scroll to position [976, 0]
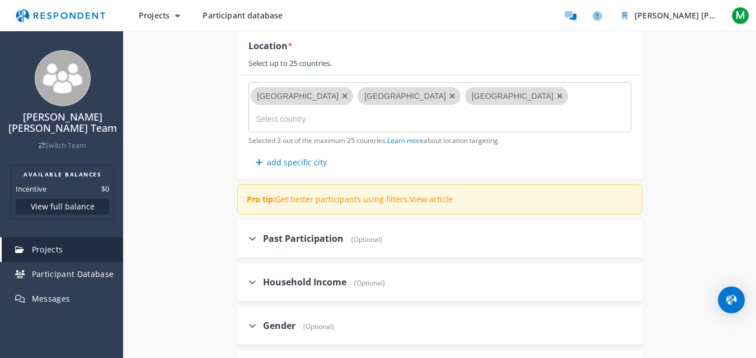
click at [426, 200] on link "View article" at bounding box center [430, 199] width 43 height 11
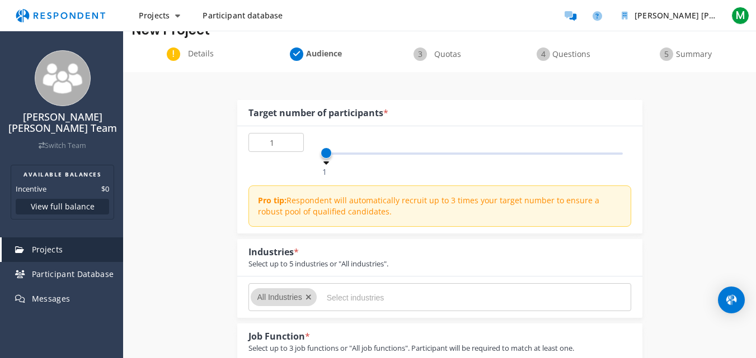
scroll to position [0, 0]
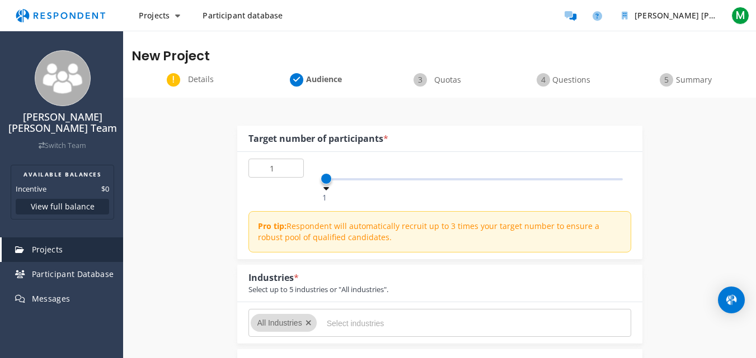
drag, startPoint x: 257, startPoint y: 221, endPoint x: 381, endPoint y: 243, distance: 125.5
click at [381, 243] on p "Pro tip: Respondent will automatically recruit up to 3 times your target number…" at bounding box center [441, 232] width 366 height 22
copy p "Pro tip: Respondent will automatically recruit up to 3 times your target number…"
click at [287, 169] on input "1" at bounding box center [275, 168] width 55 height 19
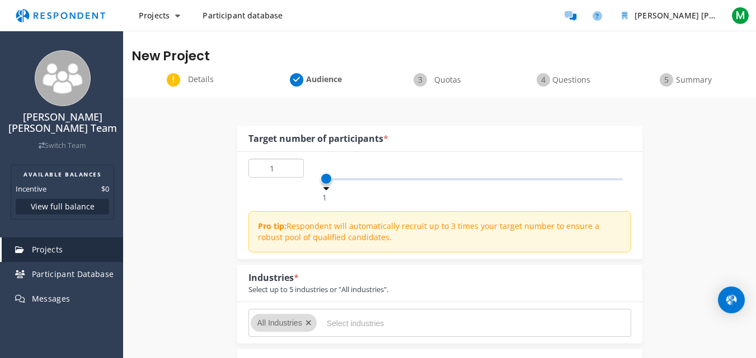
click at [294, 171] on input "1" at bounding box center [275, 168] width 55 height 19
click at [294, 166] on input "2" at bounding box center [275, 168] width 55 height 19
click at [294, 166] on input "3" at bounding box center [275, 168] width 55 height 19
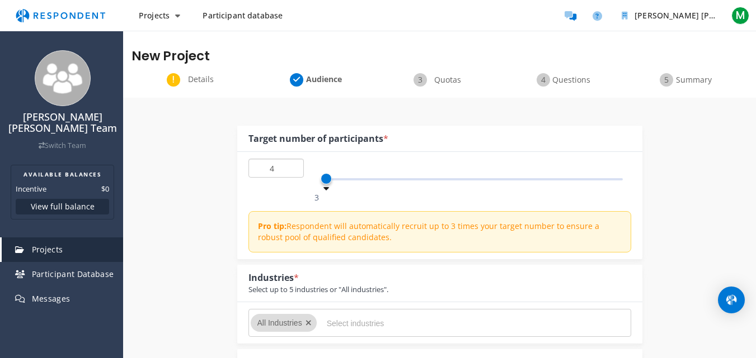
click at [294, 166] on input "4" at bounding box center [275, 168] width 55 height 19
click at [294, 166] on input "5" at bounding box center [275, 168] width 55 height 19
click at [294, 166] on input "6" at bounding box center [275, 168] width 55 height 19
click at [294, 166] on input "7" at bounding box center [275, 168] width 55 height 19
click at [294, 166] on input "8" at bounding box center [275, 168] width 55 height 19
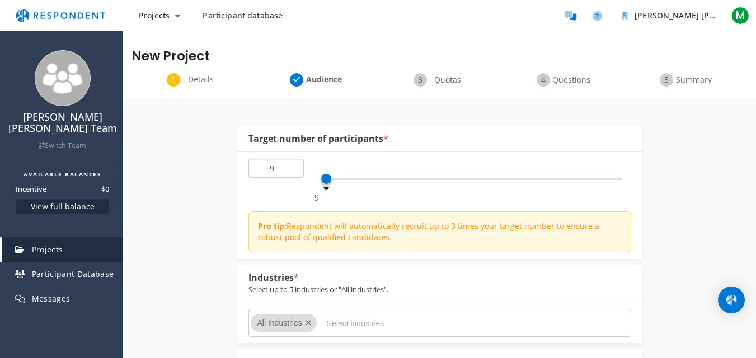
click at [294, 166] on input "9" at bounding box center [275, 168] width 55 height 19
click at [294, 166] on input "10" at bounding box center [275, 168] width 55 height 19
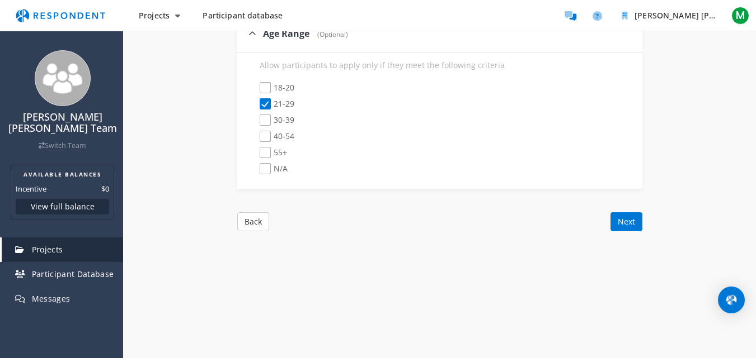
scroll to position [1444, 0]
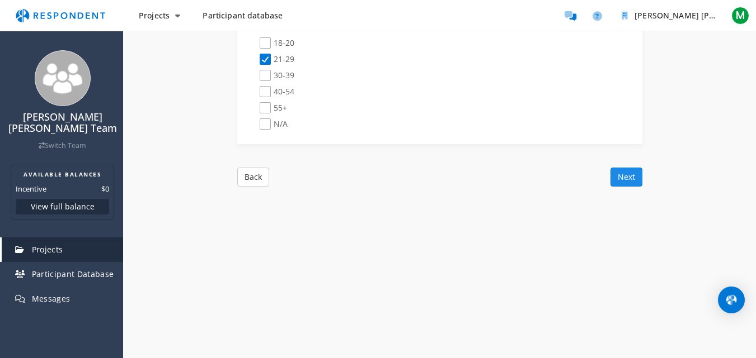
click at [633, 184] on button "Next" at bounding box center [626, 177] width 32 height 19
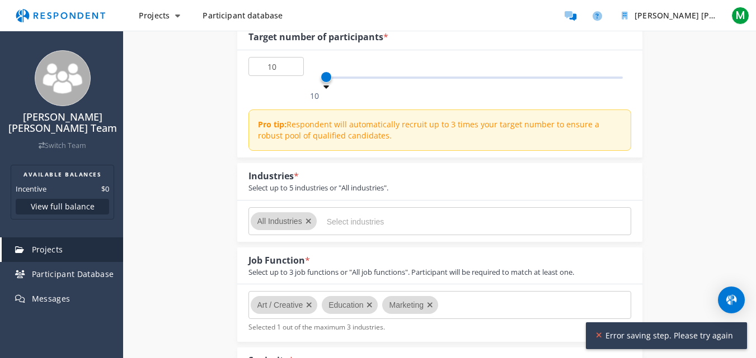
scroll to position [46, 0]
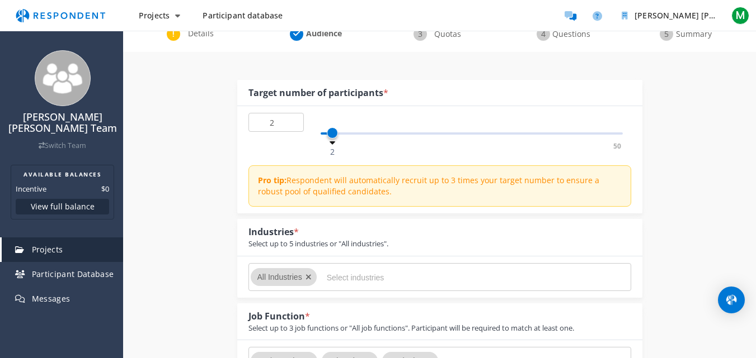
type input "1"
drag, startPoint x: 327, startPoint y: 135, endPoint x: 303, endPoint y: 129, distance: 25.5
click at [303, 129] on div "1 1 50 1" at bounding box center [439, 128] width 383 height 30
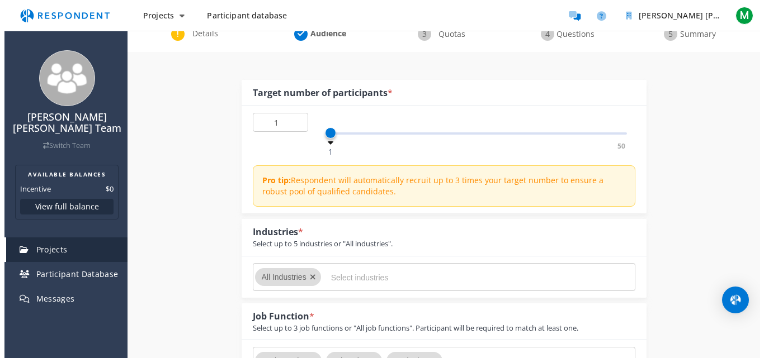
scroll to position [0, 0]
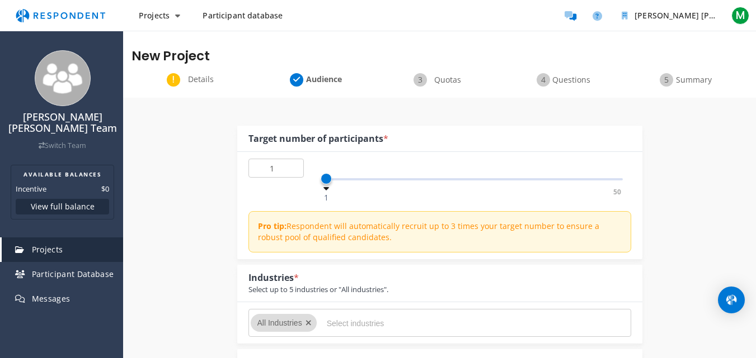
click at [73, 17] on img "Main navigation" at bounding box center [60, 15] width 103 height 21
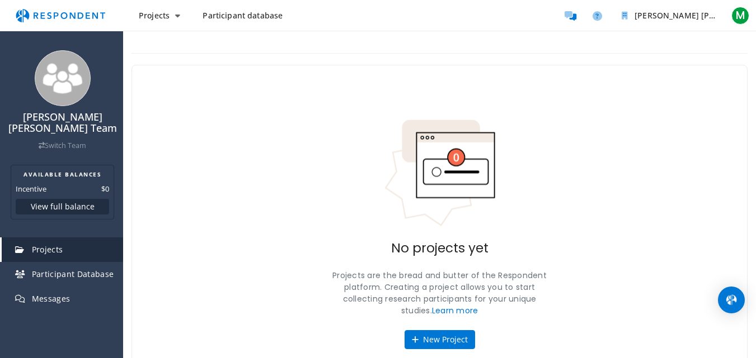
click at [240, 13] on span "Participant database" at bounding box center [242, 15] width 80 height 11
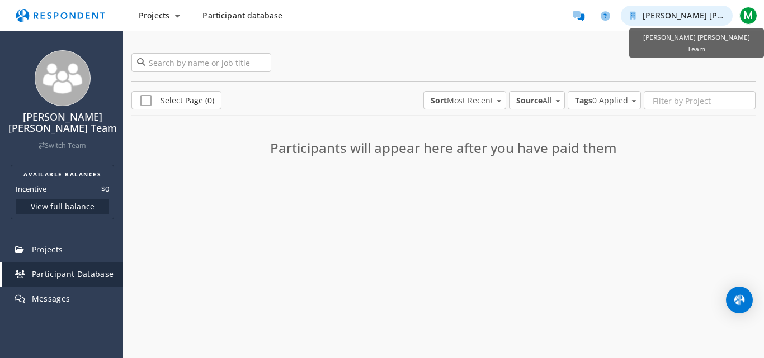
click at [667, 16] on span "[PERSON_NAME] [PERSON_NAME] Team" at bounding box center [720, 15] width 154 height 11
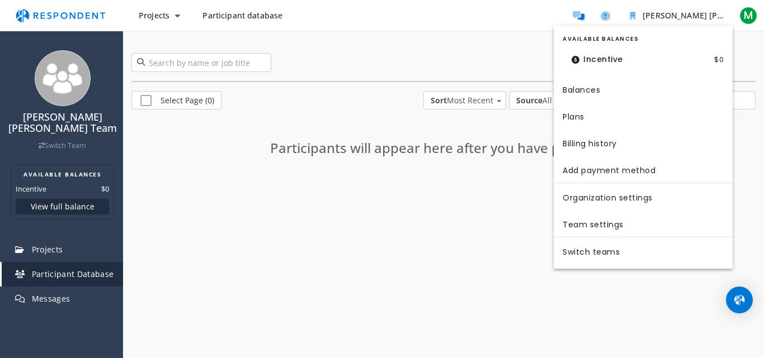
drag, startPoint x: 438, startPoint y: 243, endPoint x: 524, endPoint y: 97, distance: 168.7
click at [438, 246] on md-backdrop at bounding box center [382, 179] width 764 height 358
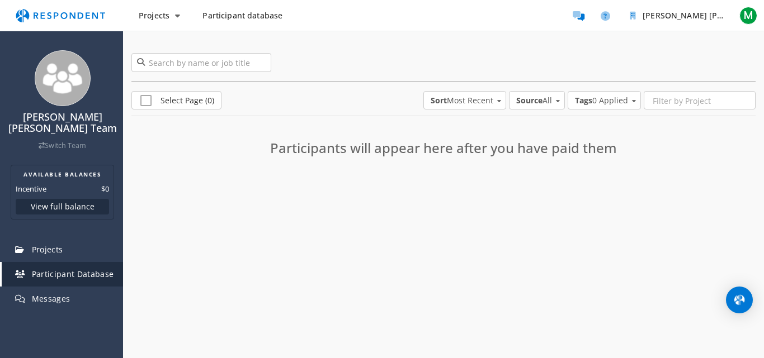
click at [598, 165] on div "Participants will appear here after you have paid them" at bounding box center [443, 145] width 399 height 48
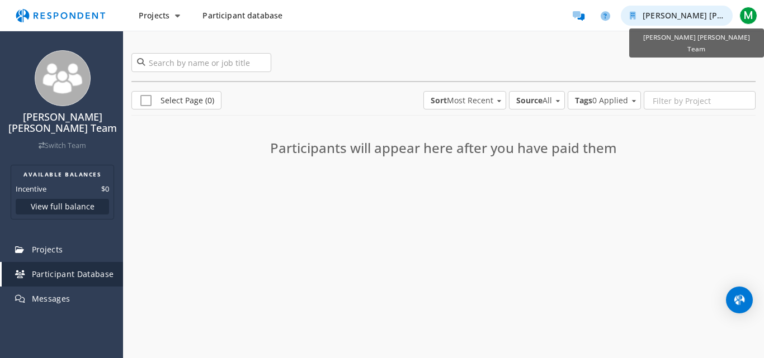
click at [674, 23] on button "[PERSON_NAME] [PERSON_NAME] Team" at bounding box center [677, 16] width 112 height 20
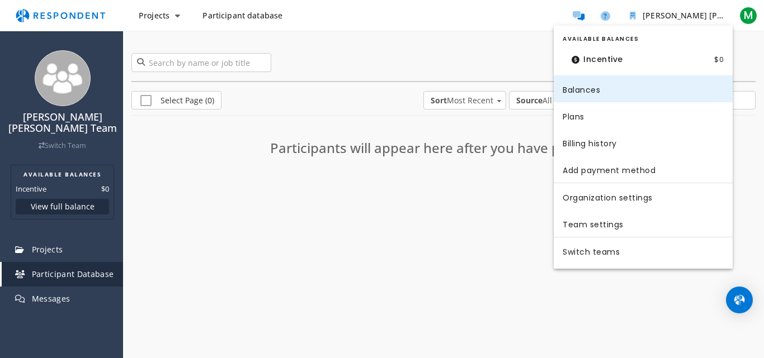
click at [609, 90] on link "Balances" at bounding box center [643, 88] width 179 height 27
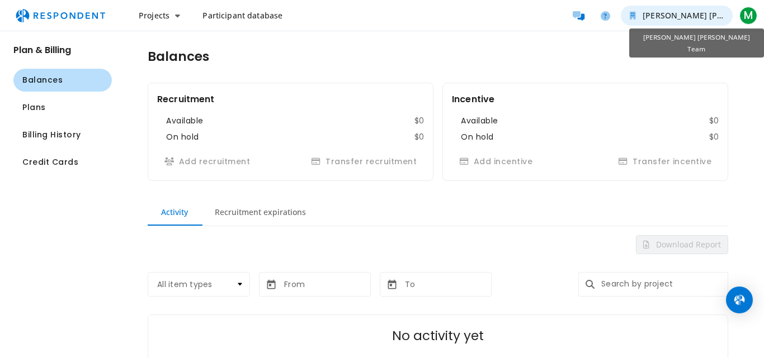
click at [678, 12] on span "[PERSON_NAME] [PERSON_NAME] Team" at bounding box center [720, 15] width 154 height 11
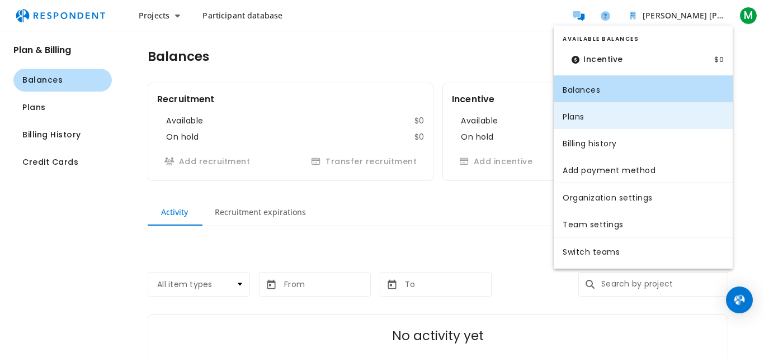
click at [619, 114] on link "Plans" at bounding box center [643, 115] width 179 height 27
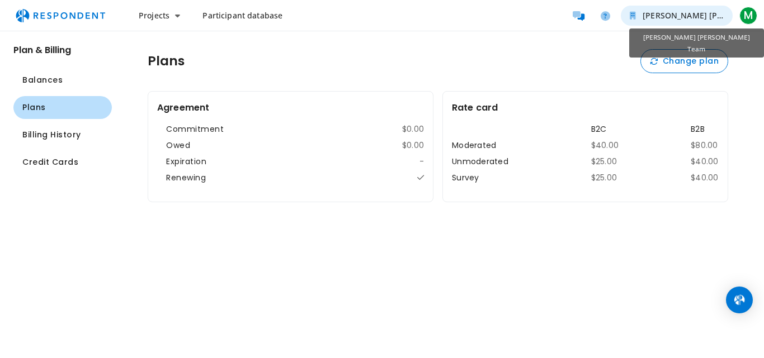
click at [659, 18] on span "[PERSON_NAME] [PERSON_NAME] Team" at bounding box center [720, 15] width 154 height 11
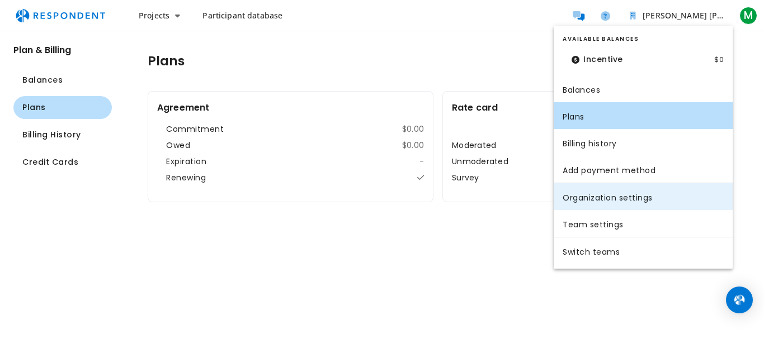
click at [615, 197] on link "Organization settings" at bounding box center [643, 196] width 179 height 27
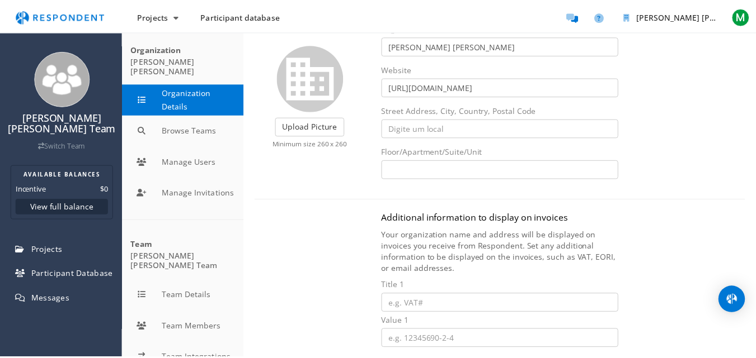
scroll to position [112, 0]
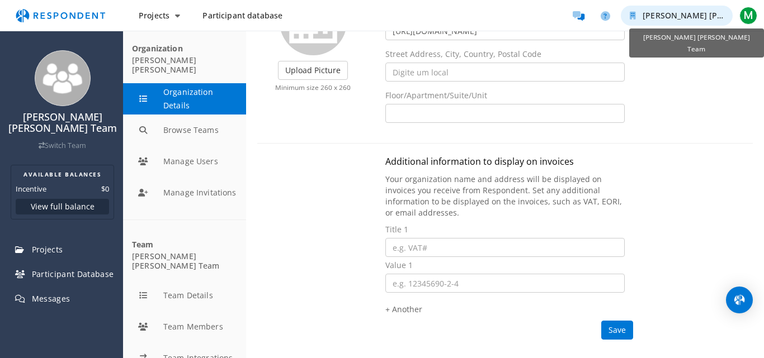
click at [702, 15] on span "[PERSON_NAME] [PERSON_NAME] Team" at bounding box center [720, 15] width 154 height 11
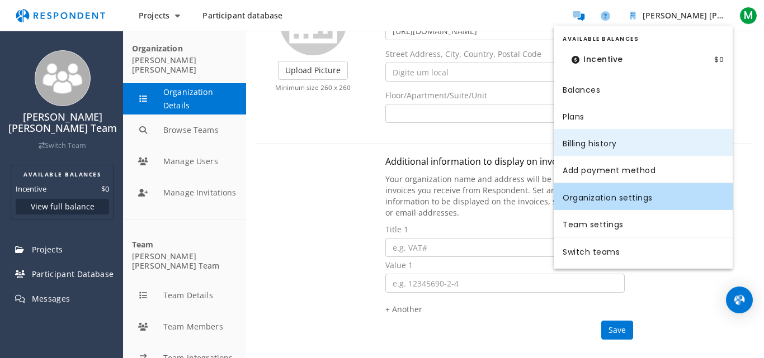
click at [643, 141] on link "Billing history" at bounding box center [643, 142] width 179 height 27
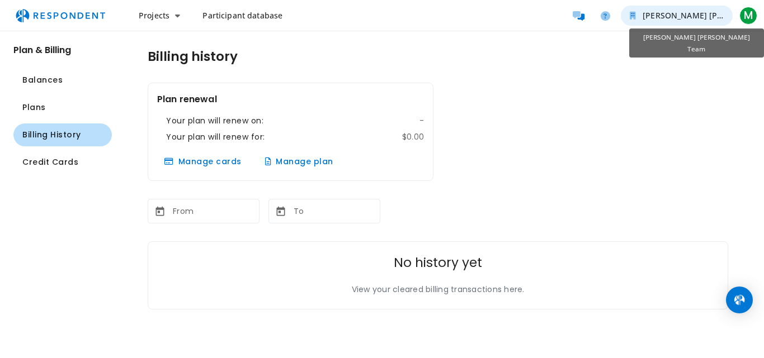
click at [681, 18] on span "[PERSON_NAME] [PERSON_NAME] Team" at bounding box center [720, 15] width 154 height 11
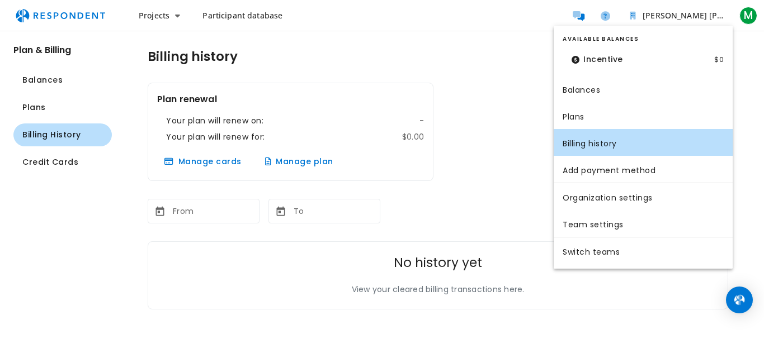
click at [62, 11] on md-backdrop at bounding box center [382, 179] width 764 height 358
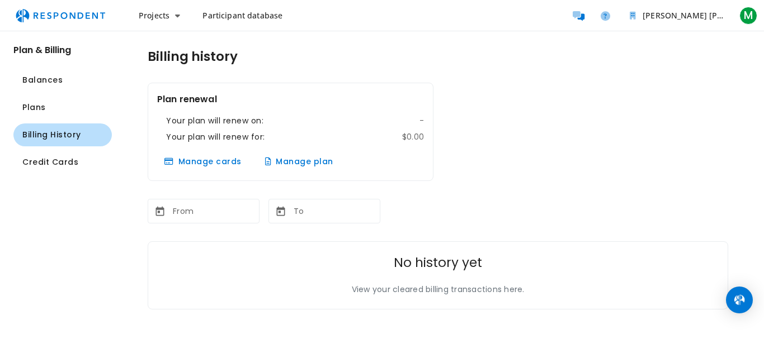
click at [66, 12] on img "Main navigation" at bounding box center [60, 15] width 103 height 21
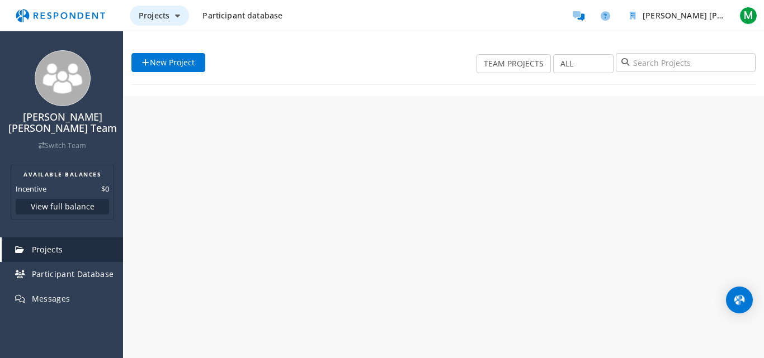
click at [172, 16] on button "Projects" at bounding box center [159, 16] width 59 height 20
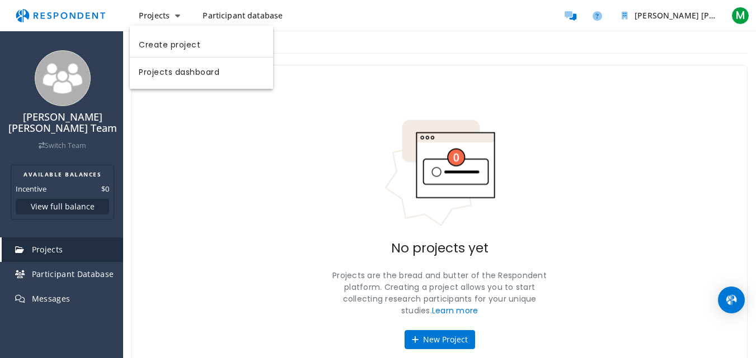
click at [247, 267] on md-backdrop at bounding box center [378, 179] width 756 height 358
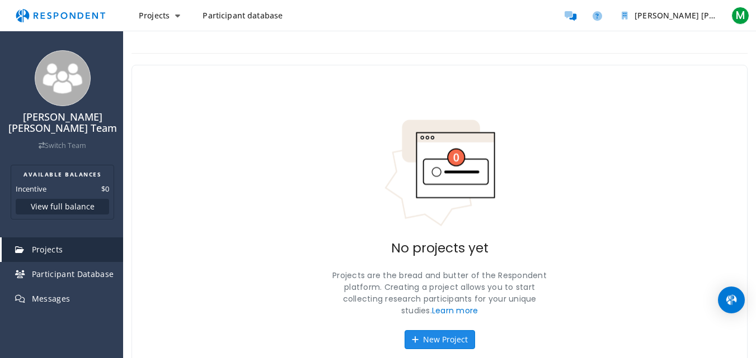
click at [447, 335] on button "New Project" at bounding box center [439, 340] width 70 height 19
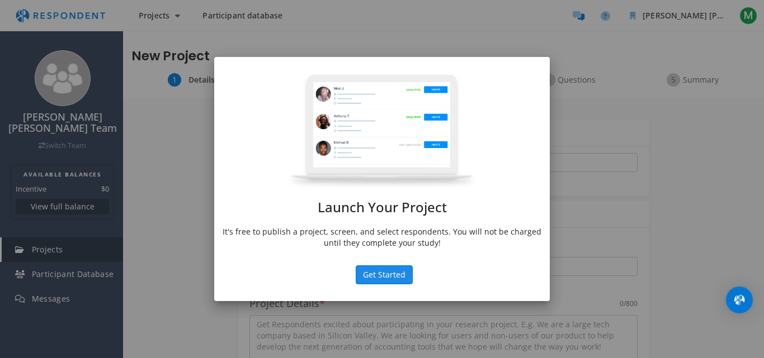
click at [401, 276] on button "Get Started" at bounding box center [384, 275] width 57 height 19
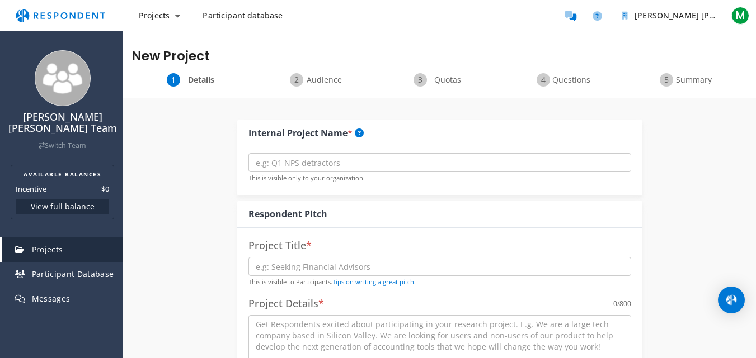
click at [435, 83] on span "Quotas" at bounding box center [447, 79] width 37 height 11
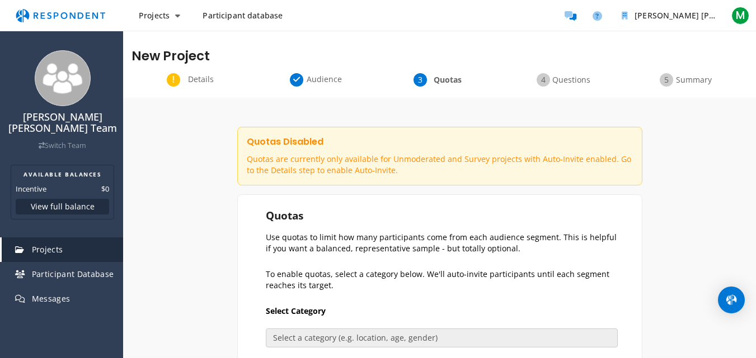
click at [324, 77] on span "Audience" at bounding box center [323, 79] width 37 height 11
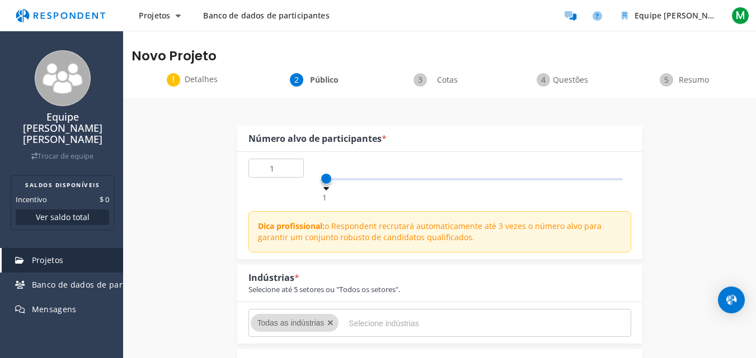
click at [199, 79] on font "Detalhes" at bounding box center [201, 79] width 33 height 11
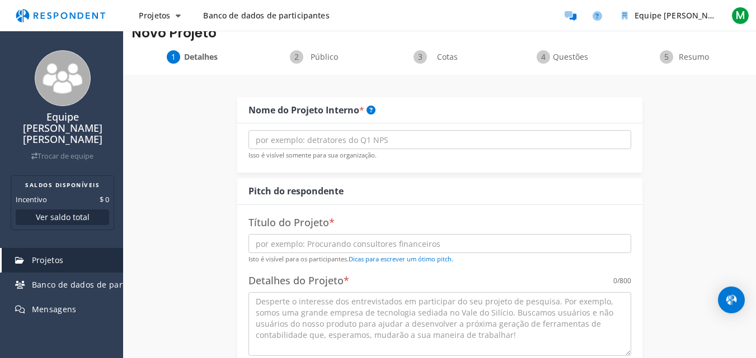
scroll to position [16, 0]
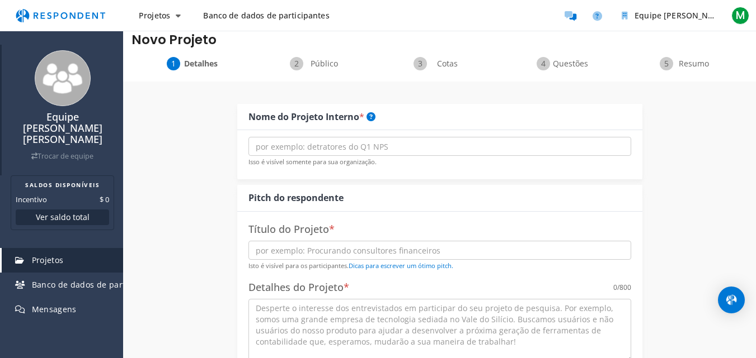
click at [53, 81] on img at bounding box center [63, 78] width 56 height 56
click at [63, 152] on font "Trocar de equipe" at bounding box center [65, 157] width 56 height 10
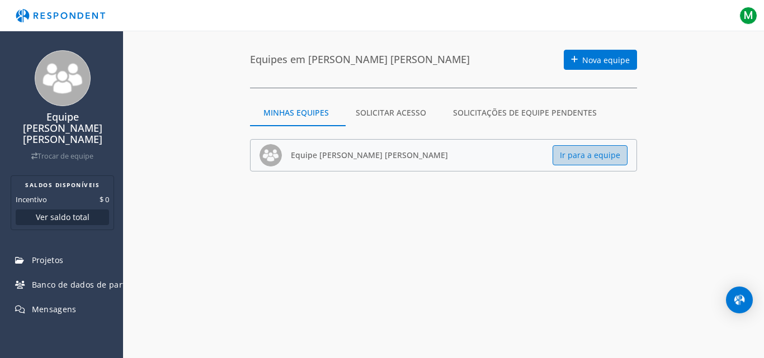
click at [564, 161] on font "Ir para a equipe" at bounding box center [590, 155] width 60 height 11
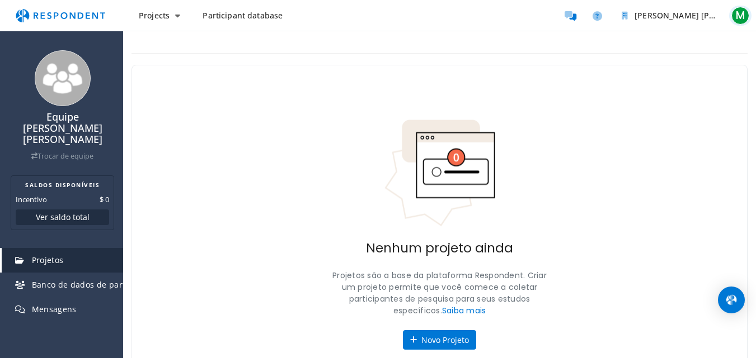
click at [737, 14] on font "M" at bounding box center [739, 15] width 9 height 15
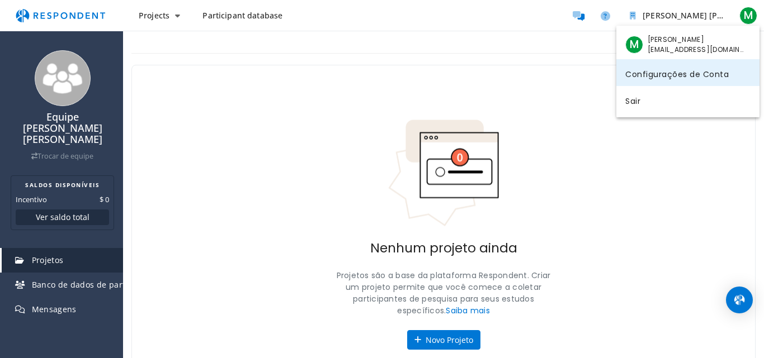
click at [687, 76] on font "Configurações de Conta" at bounding box center [676, 73] width 103 height 11
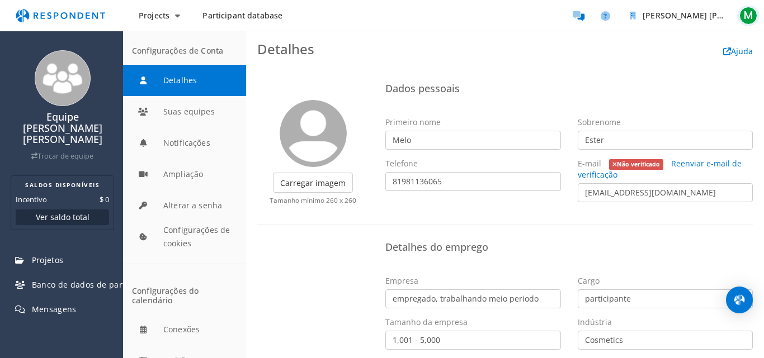
click at [743, 15] on span "M" at bounding box center [748, 16] width 18 height 18
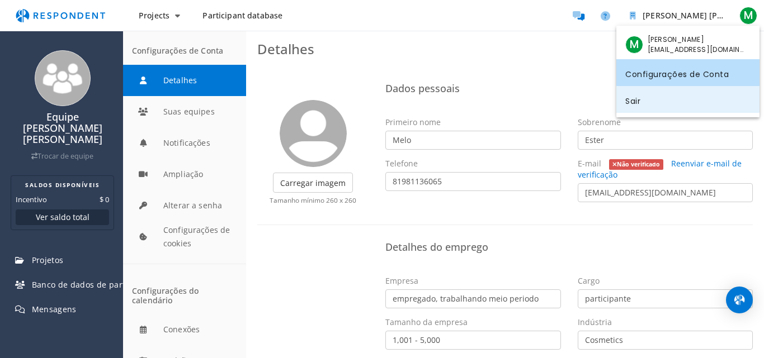
click at [695, 97] on link "Sair" at bounding box center [687, 99] width 143 height 27
